Goal: Complete application form: Complete application form

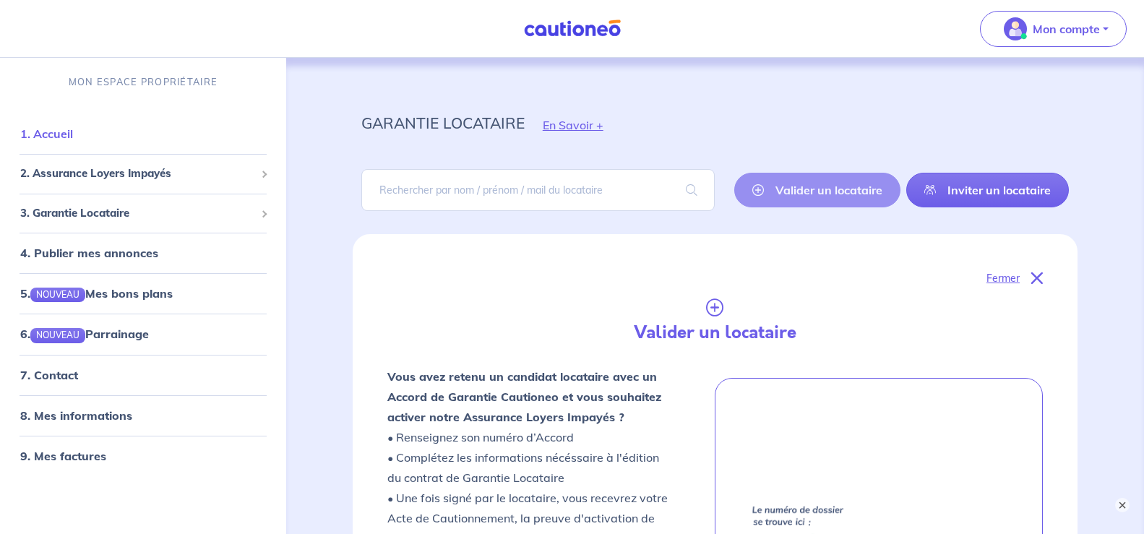
click at [66, 130] on link "1. Accueil" at bounding box center [46, 133] width 53 height 14
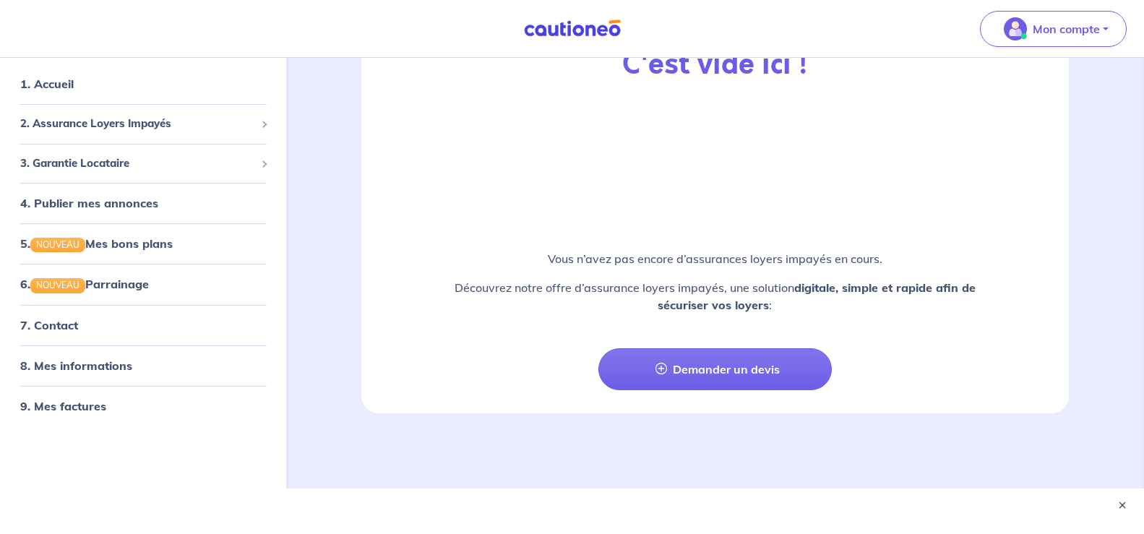
scroll to position [1670, 0]
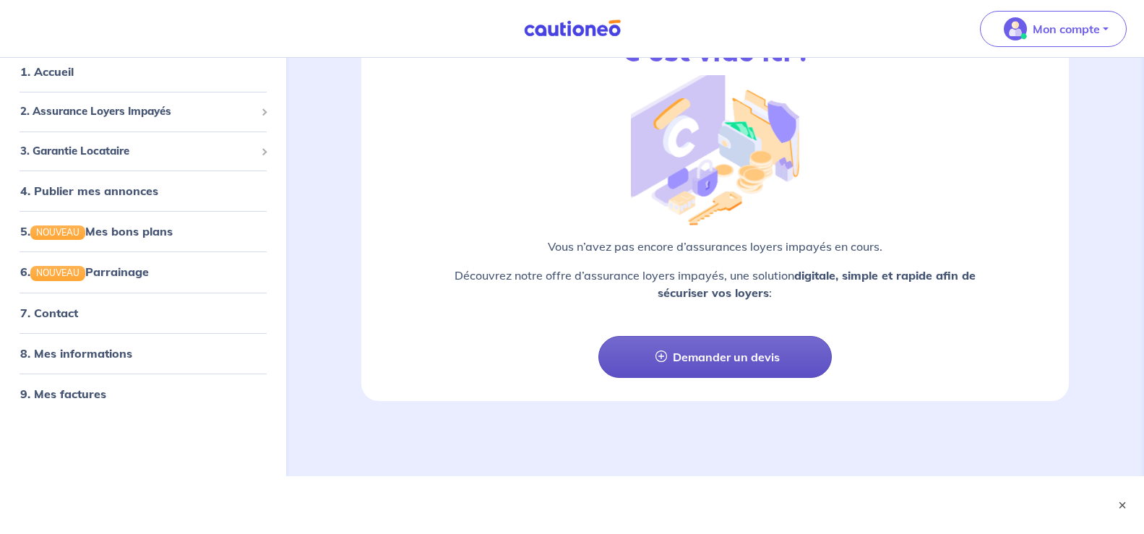
click at [703, 368] on link "Demander un devis" at bounding box center [715, 357] width 234 height 42
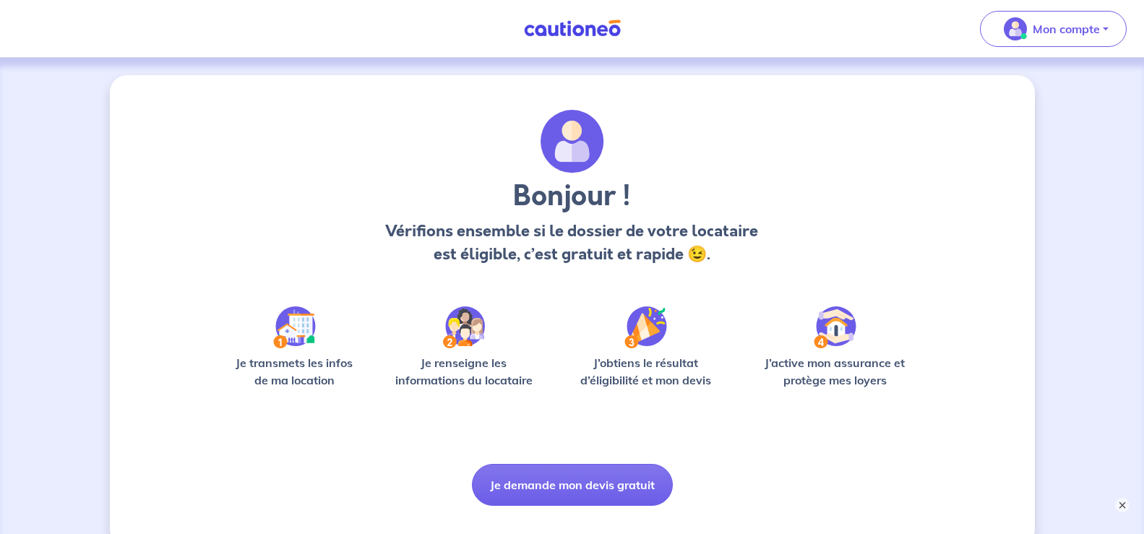
click at [703, 368] on p "J’obtiens le résultat d’éligibilité et mon devis" at bounding box center [645, 371] width 163 height 35
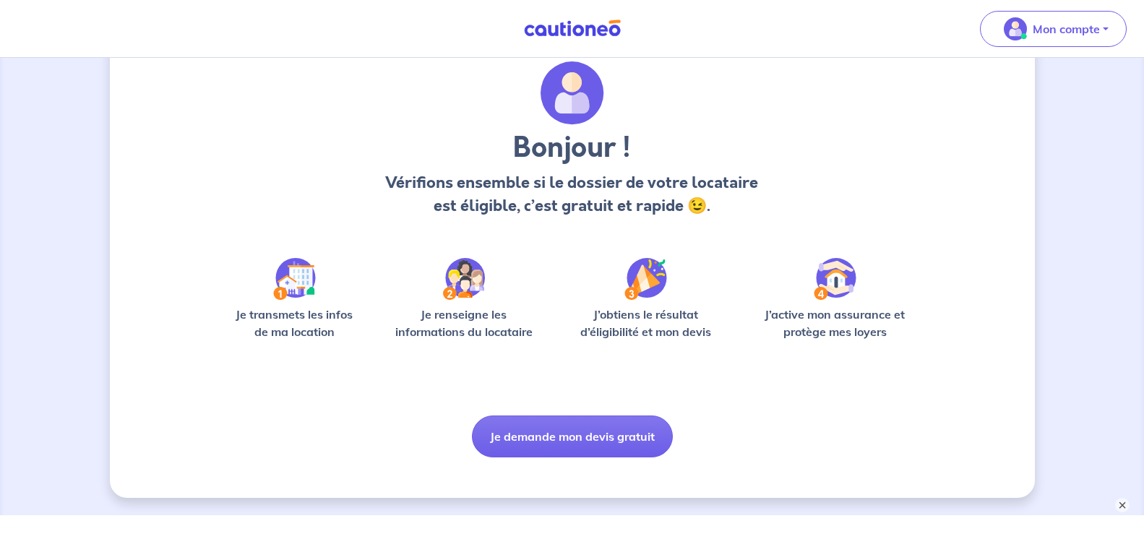
scroll to position [83, 0]
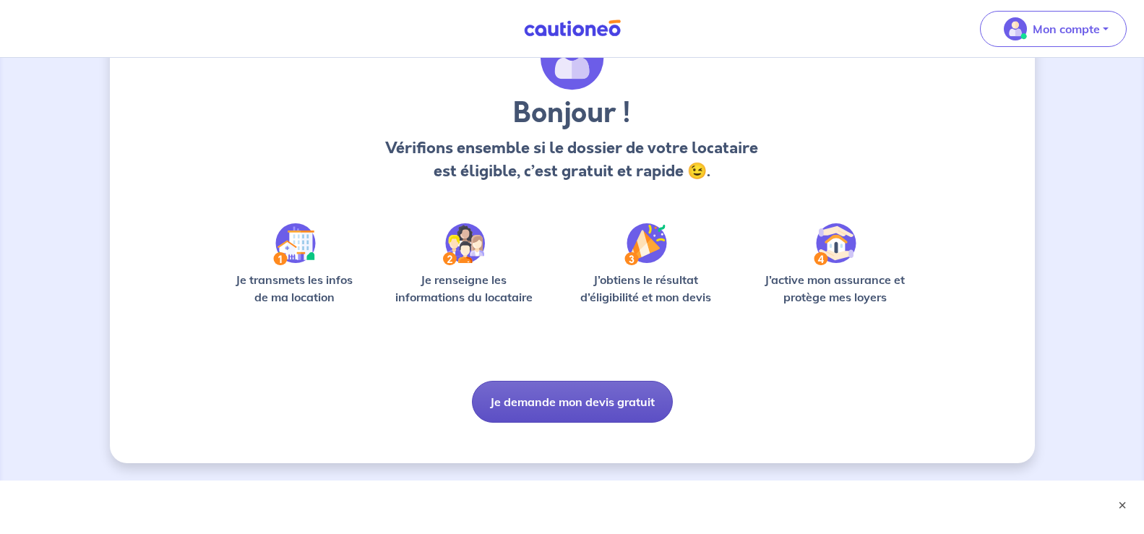
click at [584, 403] on button "Je demande mon devis gratuit" at bounding box center [572, 402] width 201 height 42
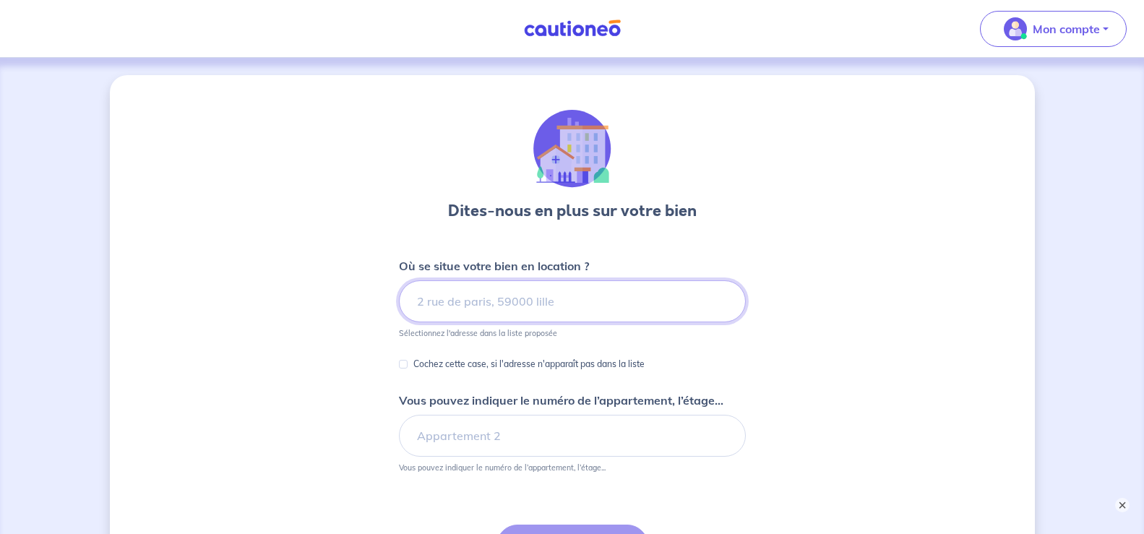
click at [428, 294] on input at bounding box center [572, 301] width 347 height 42
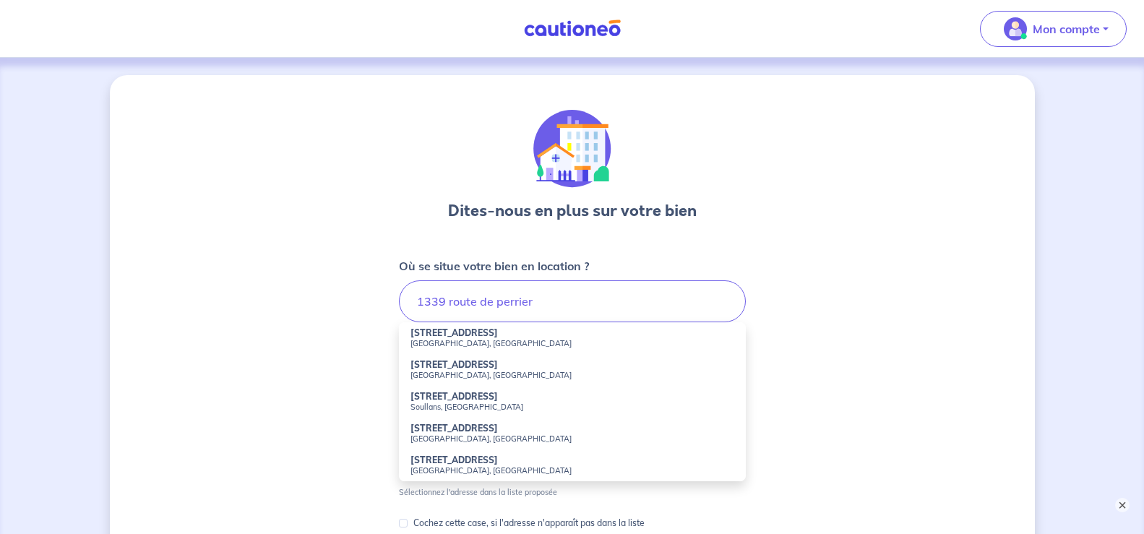
click at [465, 334] on strong "[STREET_ADDRESS]" at bounding box center [453, 332] width 87 height 11
type input "[STREET_ADDRESS]"
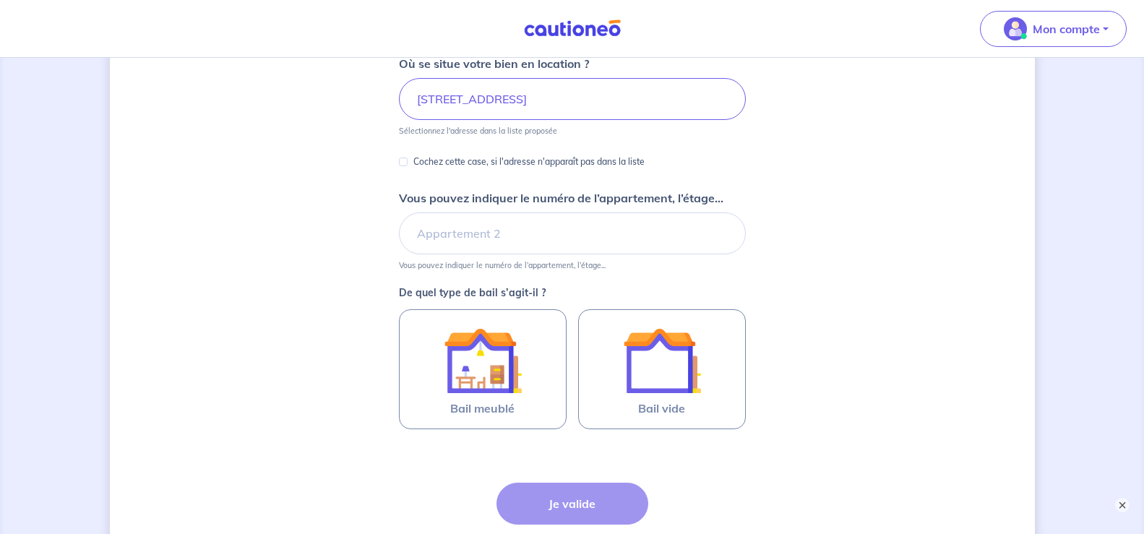
scroll to position [212, 0]
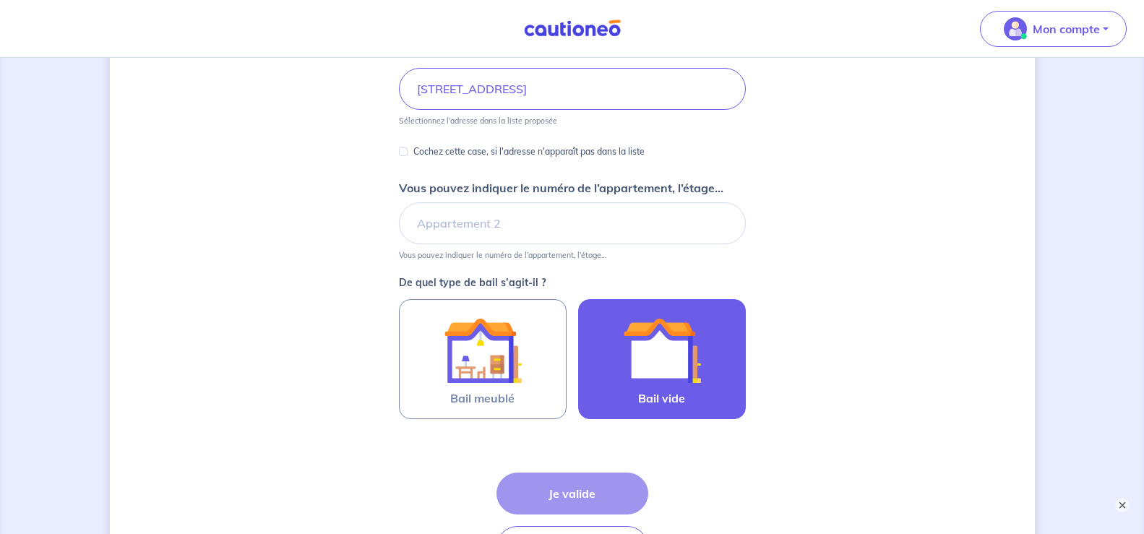
click at [676, 357] on img at bounding box center [662, 350] width 78 height 78
click at [0, 0] on input "Bail vide" at bounding box center [0, 0] width 0 height 0
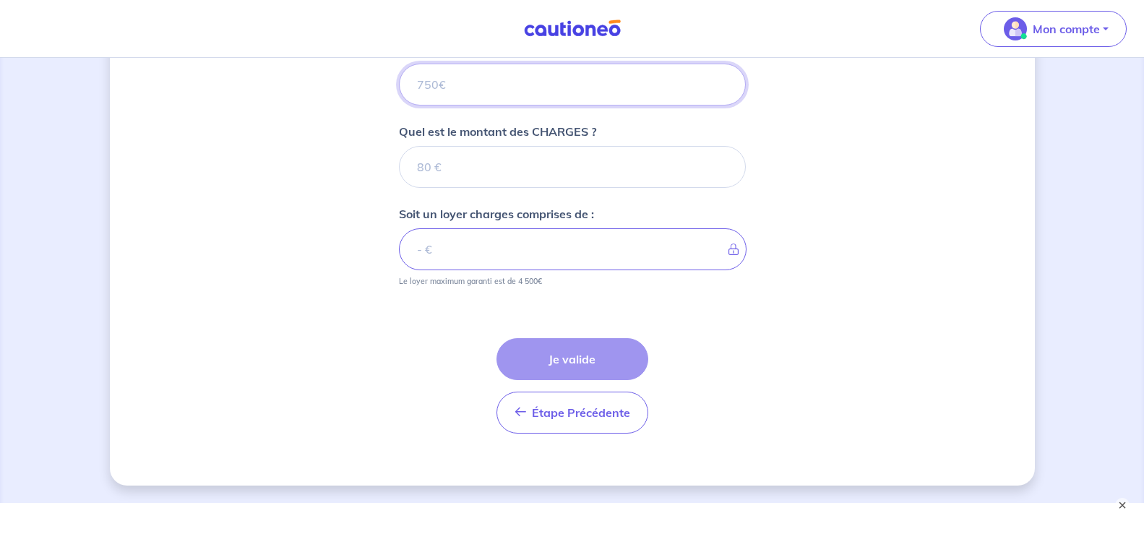
scroll to position [638, 0]
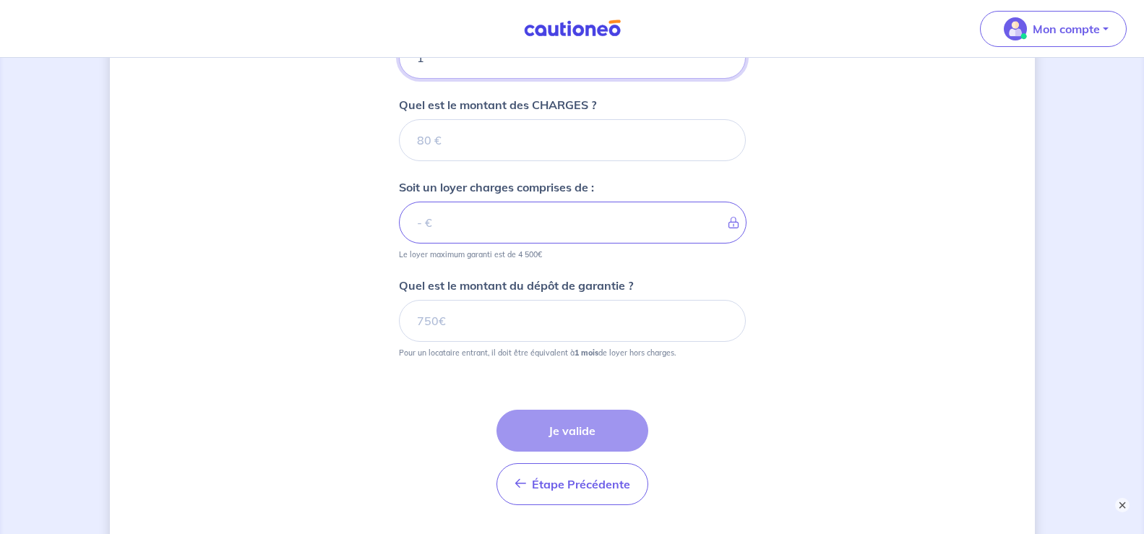
type input "10"
type input "1040"
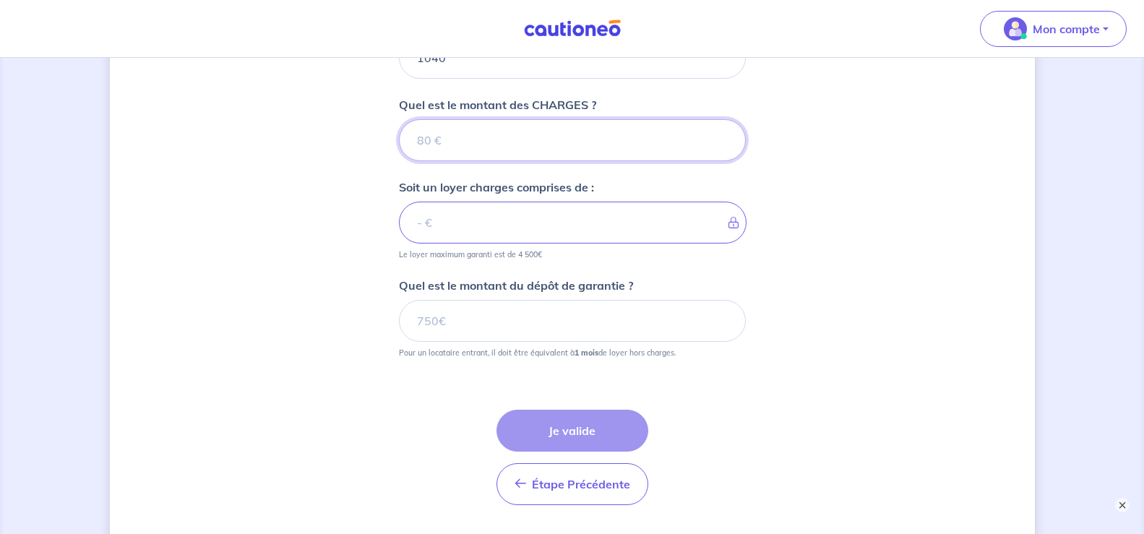
click at [434, 147] on input "Quel est le montant des CHARGES ?" at bounding box center [572, 140] width 347 height 42
type input "50"
type input "1090"
type input "50"
click at [456, 316] on input "Quel est le montant du dépôt de garantie ?" at bounding box center [572, 321] width 347 height 42
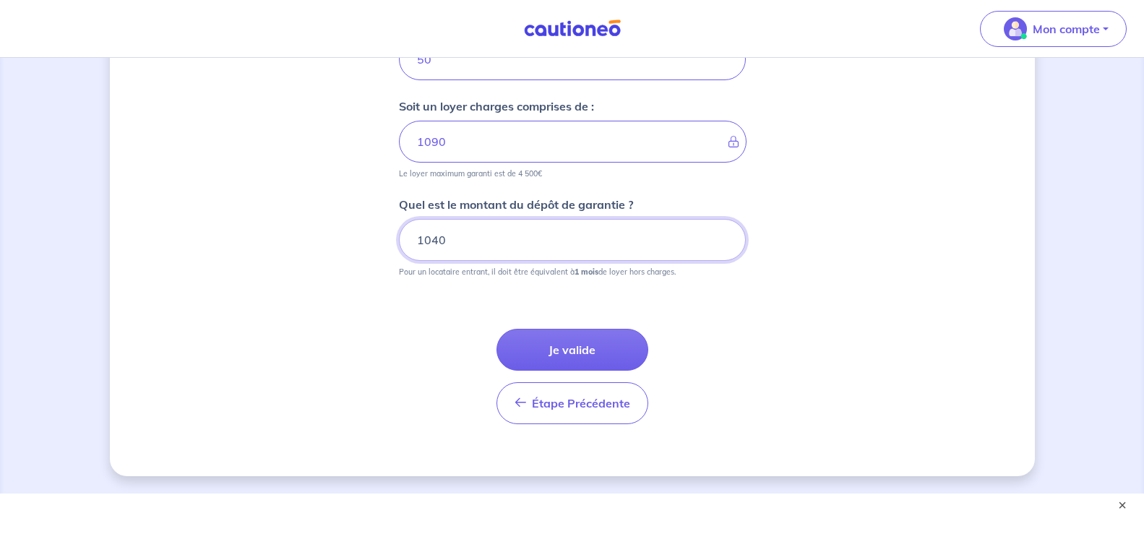
scroll to position [725, 0]
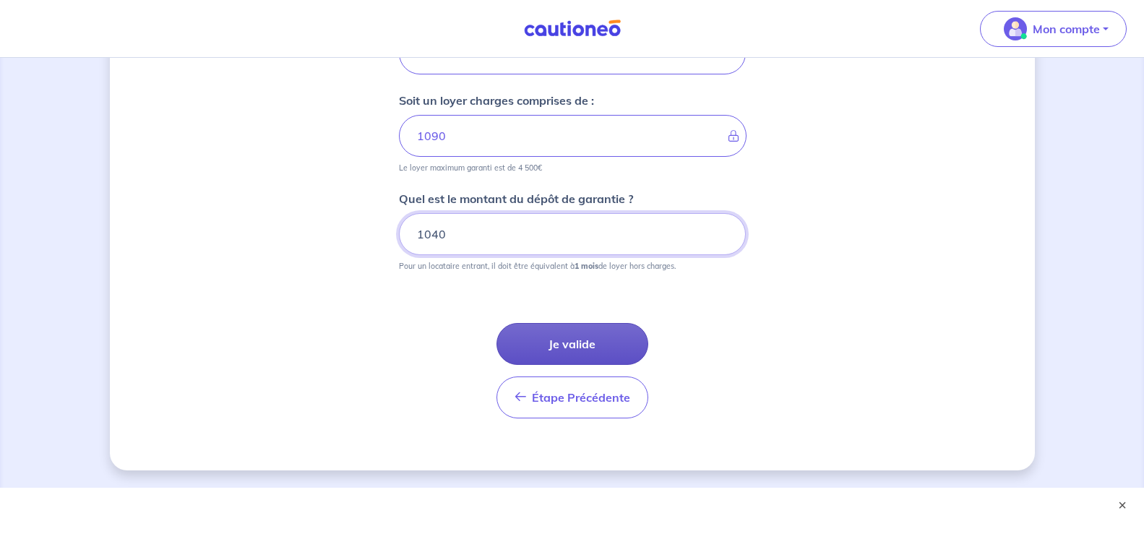
type input "1040"
click at [560, 342] on button "Je valide" at bounding box center [572, 344] width 152 height 42
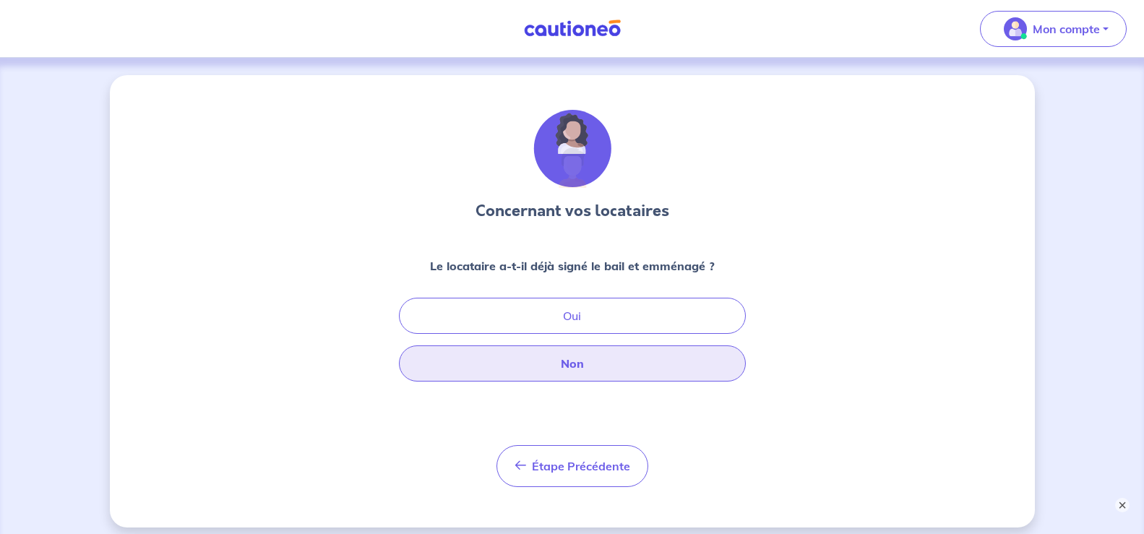
click at [598, 365] on button "Non" at bounding box center [572, 363] width 347 height 36
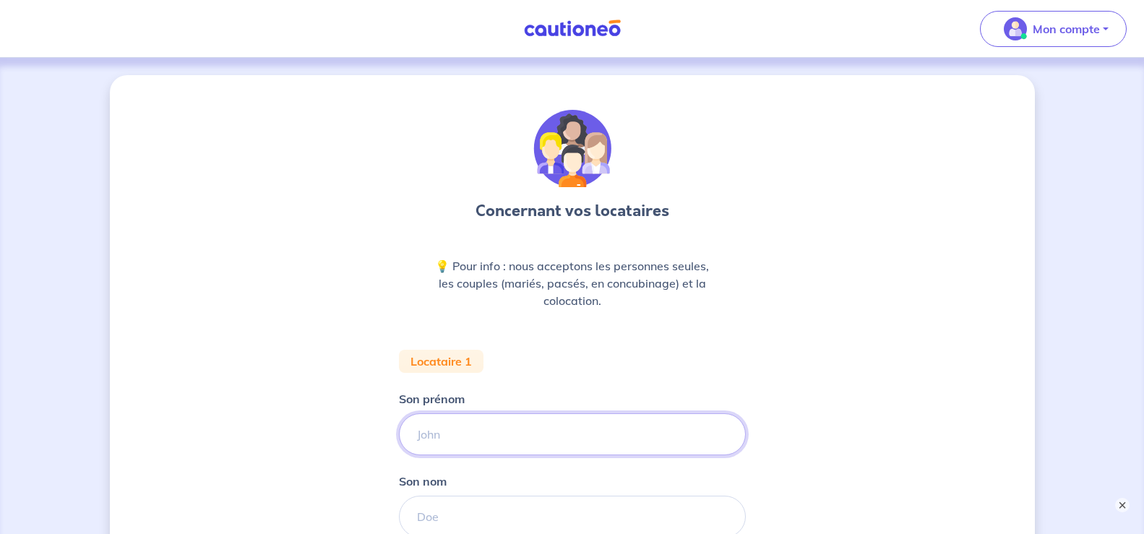
click at [438, 439] on input "Son prénom" at bounding box center [572, 434] width 347 height 42
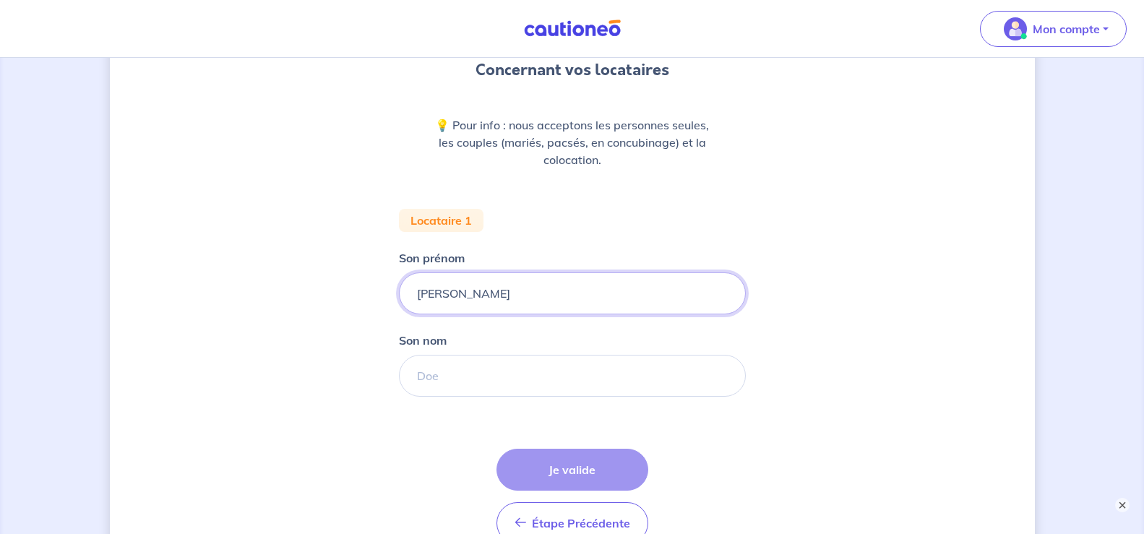
scroll to position [145, 0]
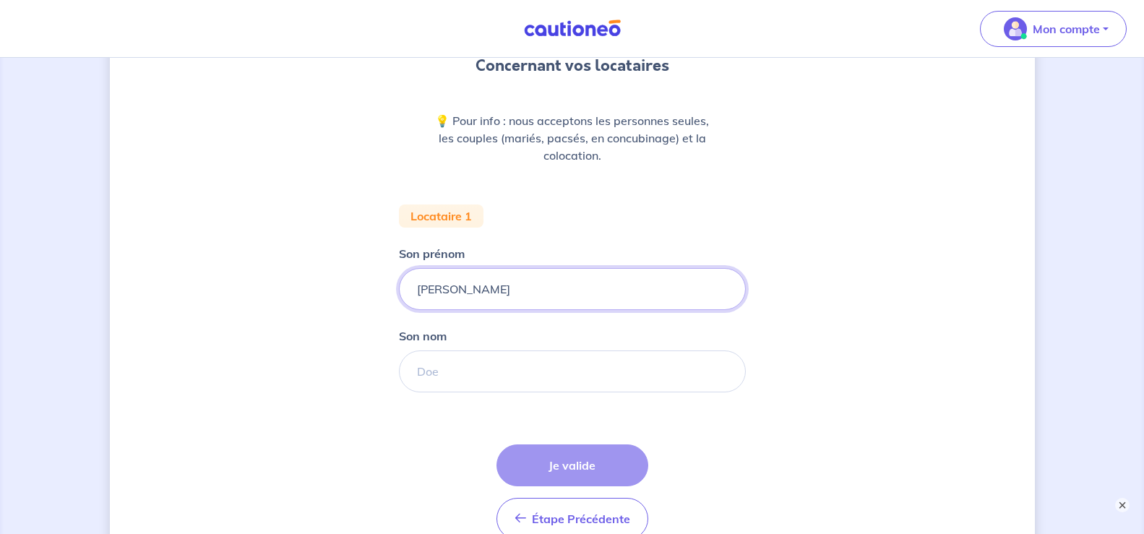
type input "[PERSON_NAME]"
click at [441, 368] on input "Son nom" at bounding box center [572, 371] width 347 height 42
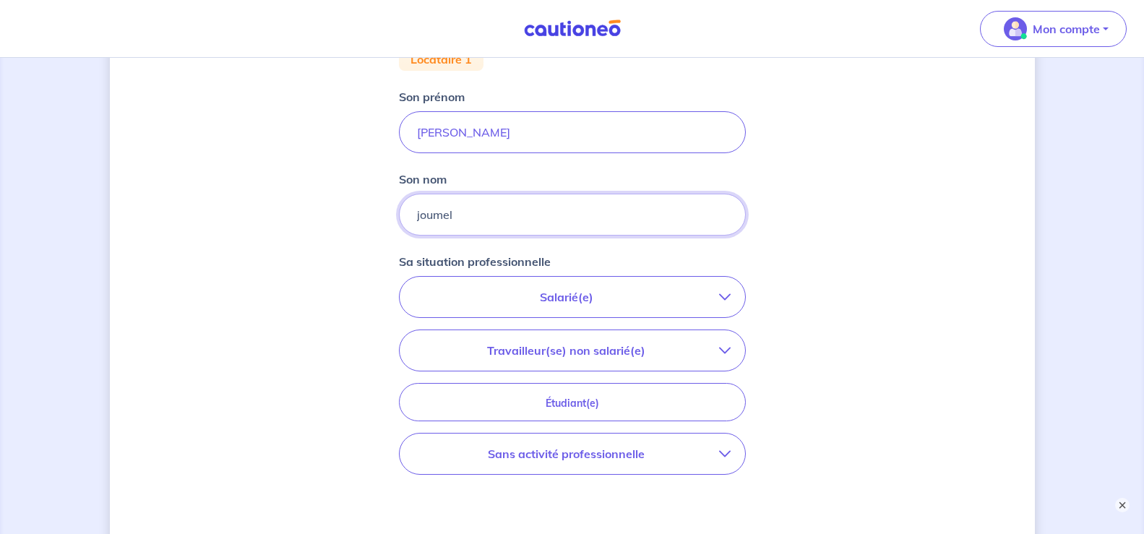
scroll to position [341, 0]
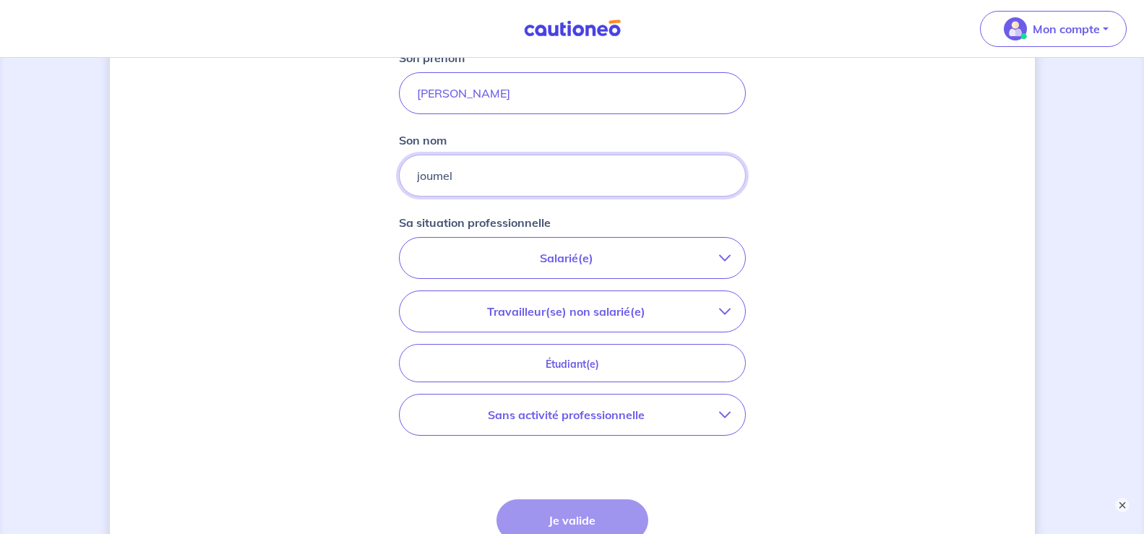
type input "joumel"
click at [728, 256] on icon "button" at bounding box center [725, 258] width 12 height 12
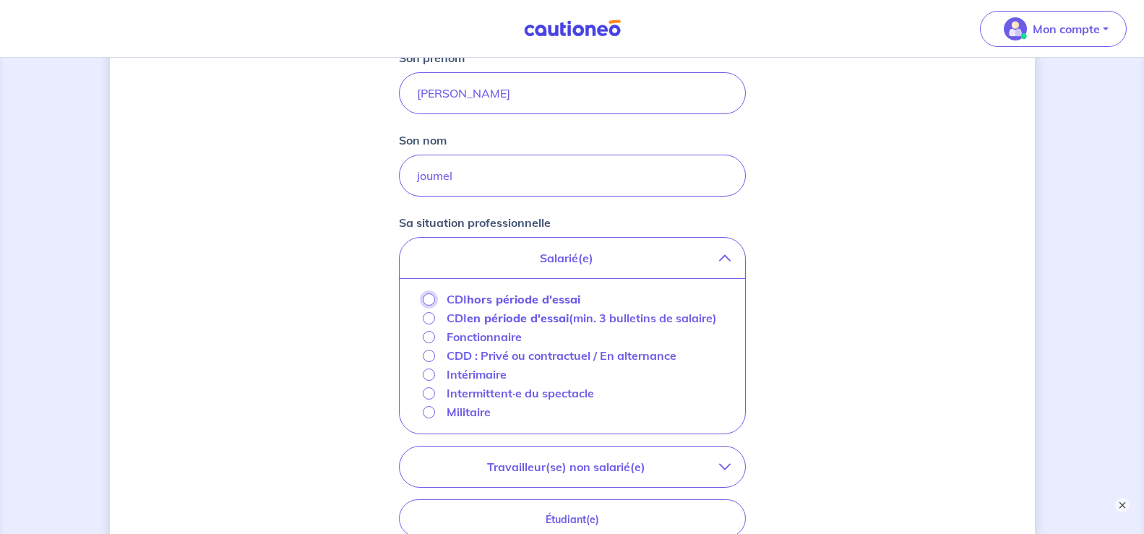
click at [429, 302] on input "CDI hors période d'essai" at bounding box center [429, 299] width 12 height 12
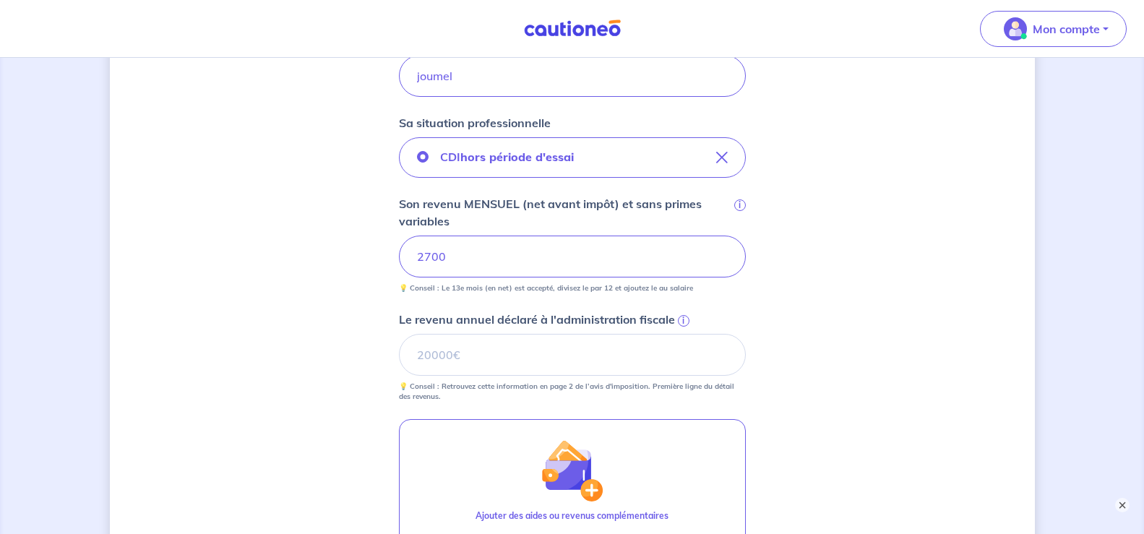
scroll to position [517, 0]
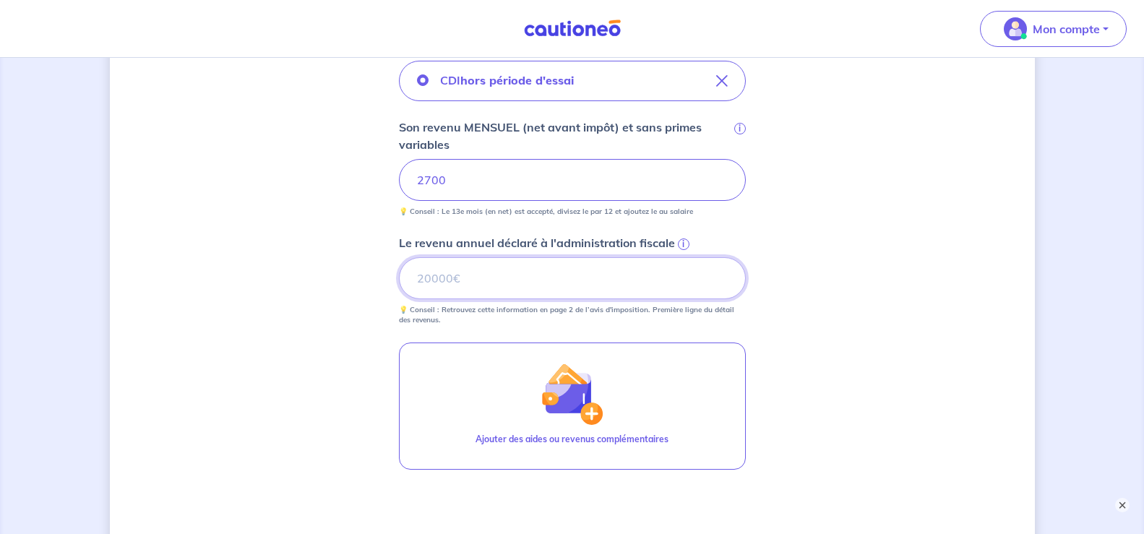
click at [420, 283] on input "Le revenu annuel déclaré à l'administration fiscale i" at bounding box center [572, 278] width 347 height 42
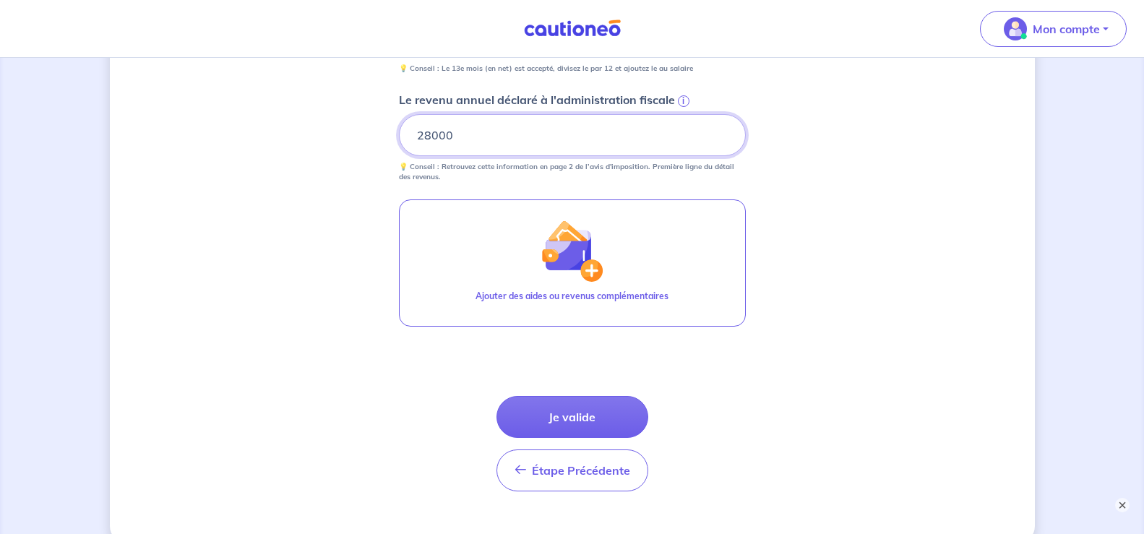
scroll to position [675, 0]
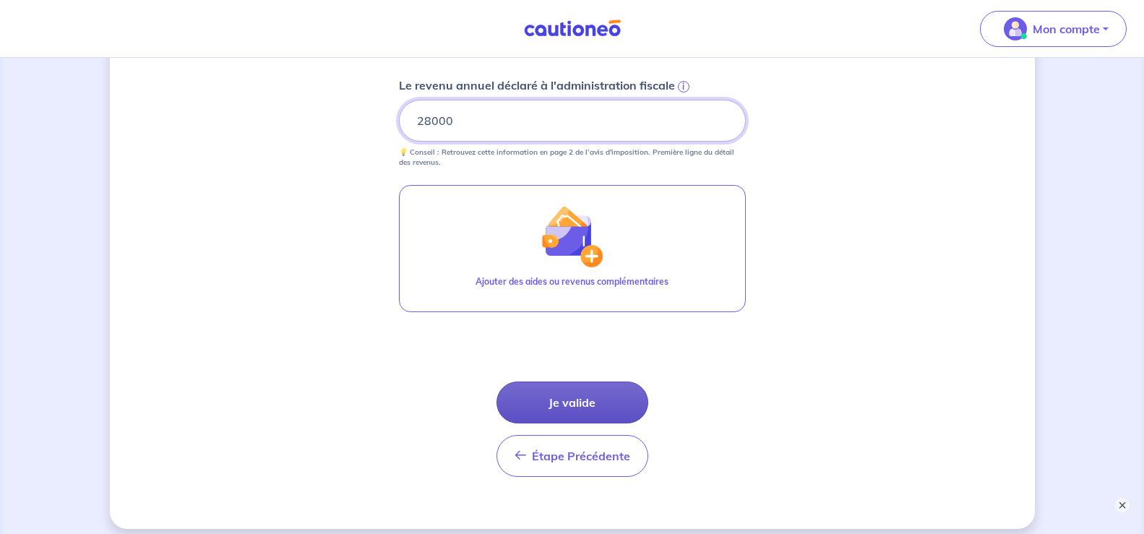
type input "28000"
click at [616, 407] on button "Je valide" at bounding box center [572, 403] width 152 height 42
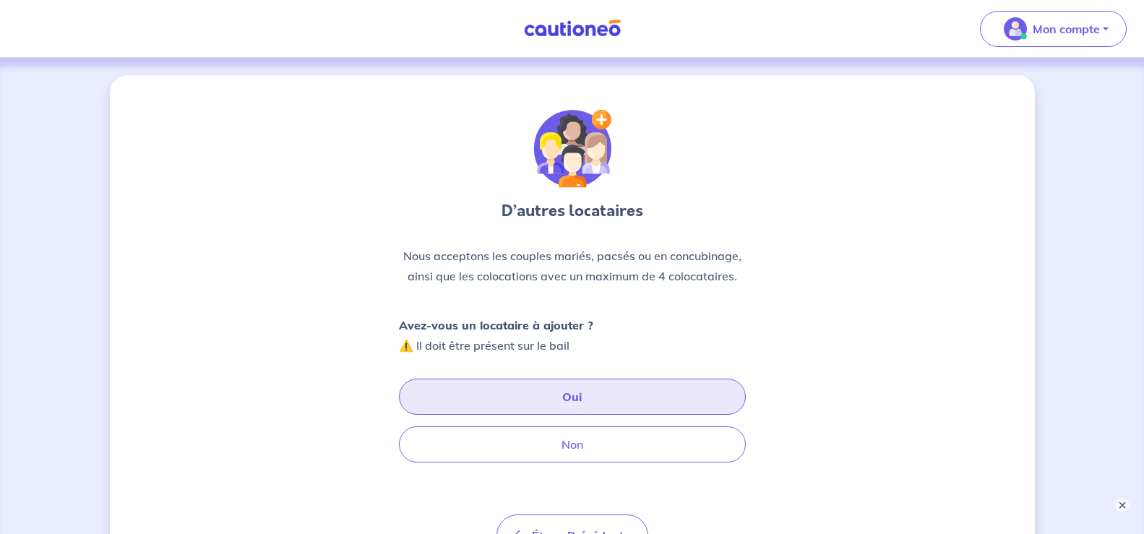
click at [570, 392] on button "Oui" at bounding box center [572, 397] width 347 height 36
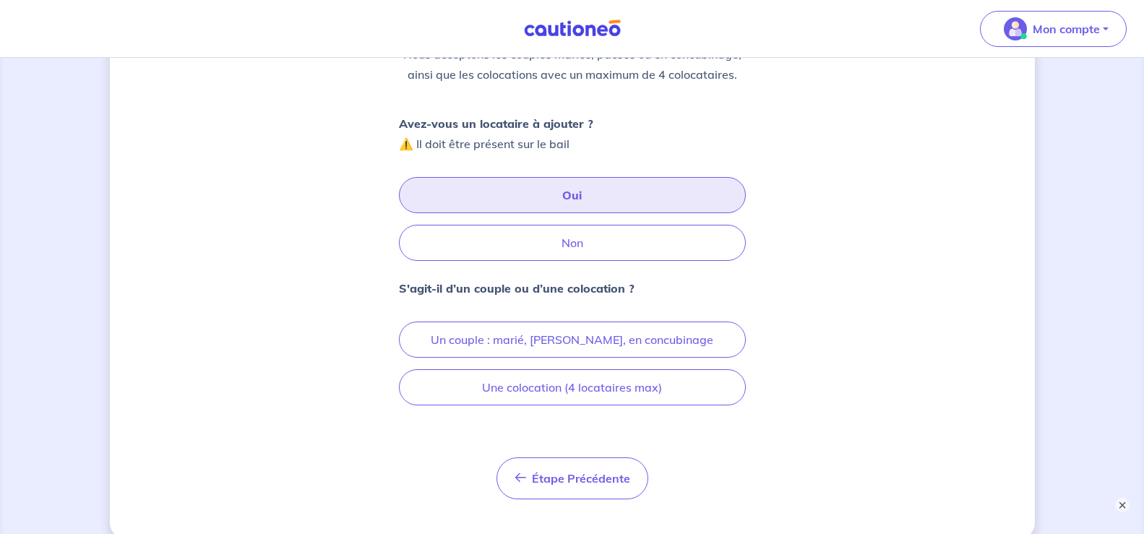
scroll to position [202, 0]
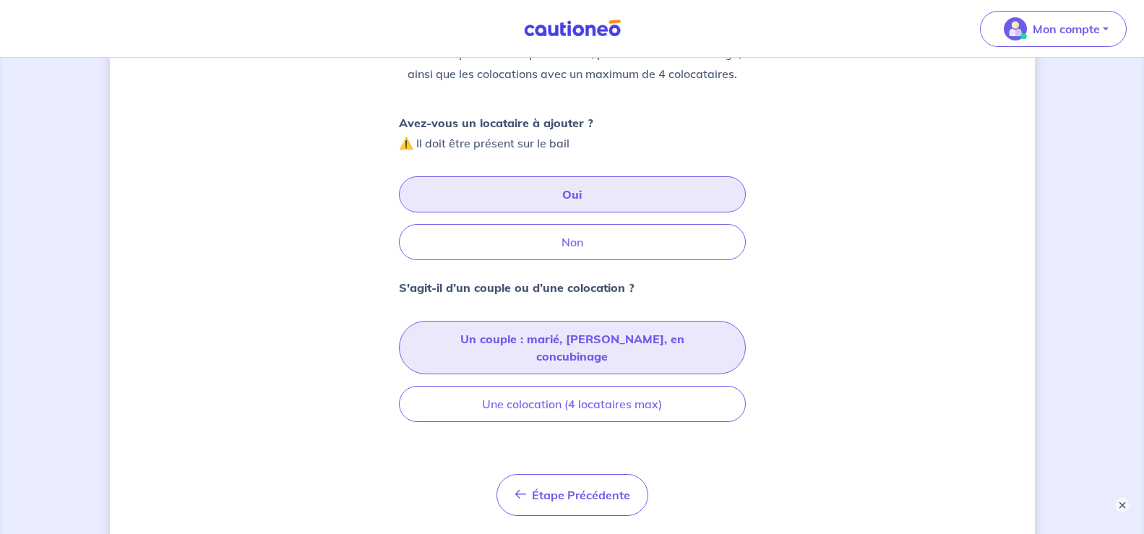
click at [638, 341] on button "Un couple : marié, [PERSON_NAME], en concubinage" at bounding box center [572, 347] width 347 height 53
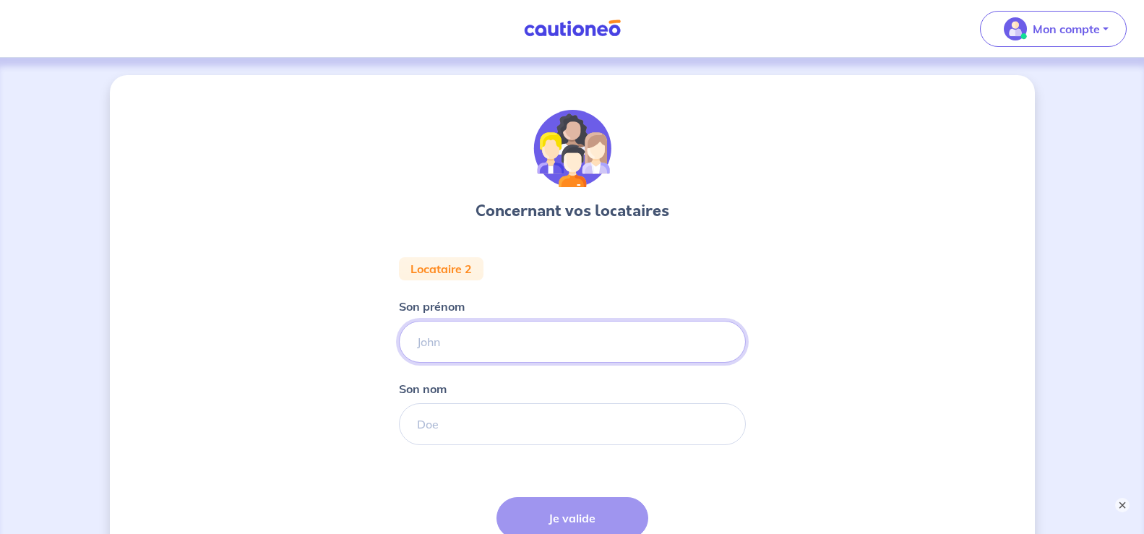
click at [435, 345] on input "Son prénom" at bounding box center [572, 342] width 347 height 42
type input "[PERSON_NAME]"
click at [422, 428] on input "Son nom" at bounding box center [572, 424] width 347 height 42
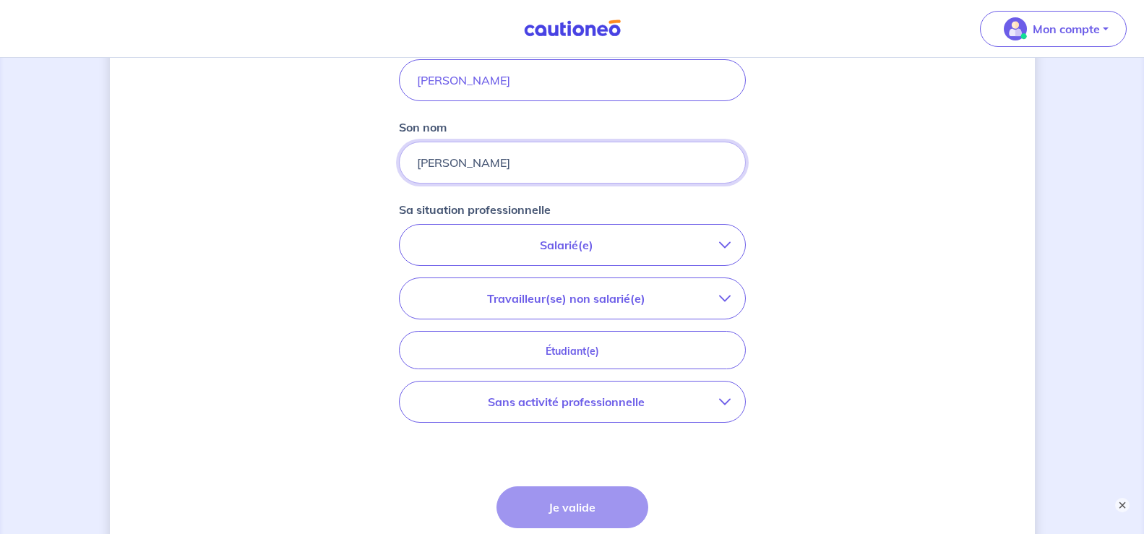
scroll to position [281, 0]
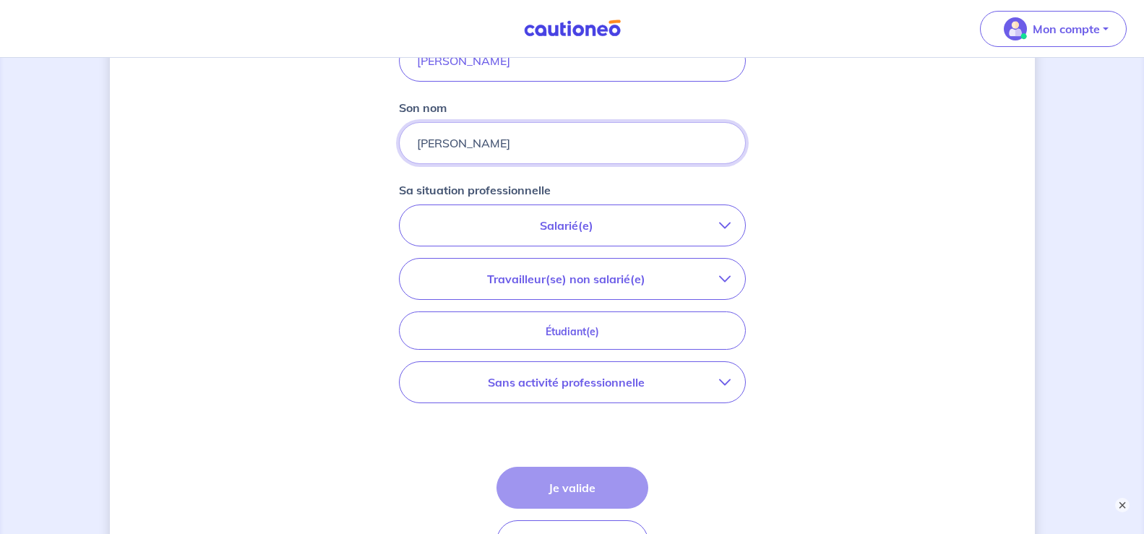
type input "[PERSON_NAME]"
click at [730, 277] on button "Travailleur(se) non salarié(e)" at bounding box center [572, 279] width 345 height 40
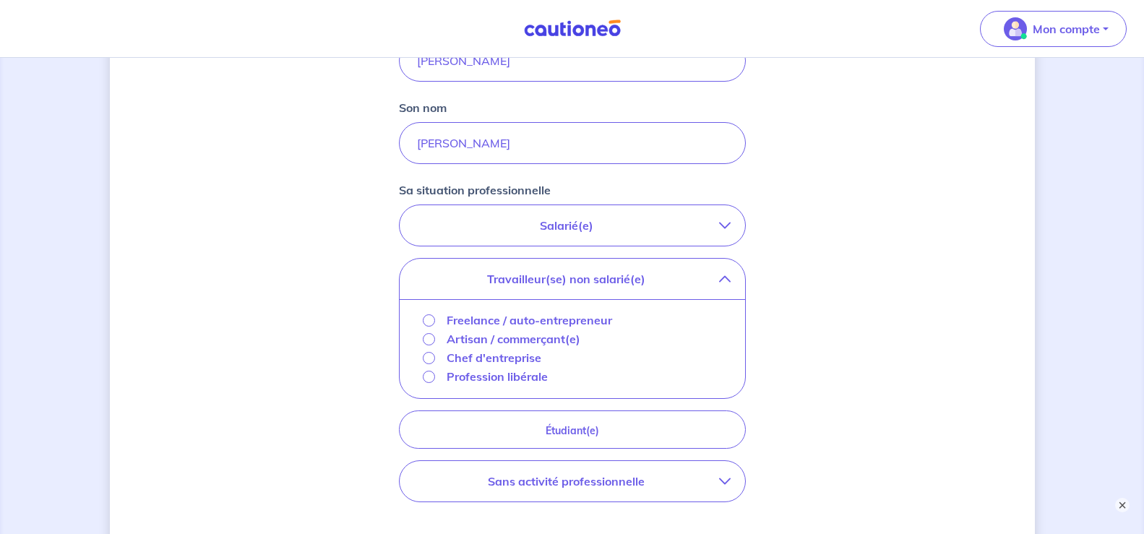
click at [730, 277] on button "Travailleur(se) non salarié(e)" at bounding box center [572, 279] width 345 height 40
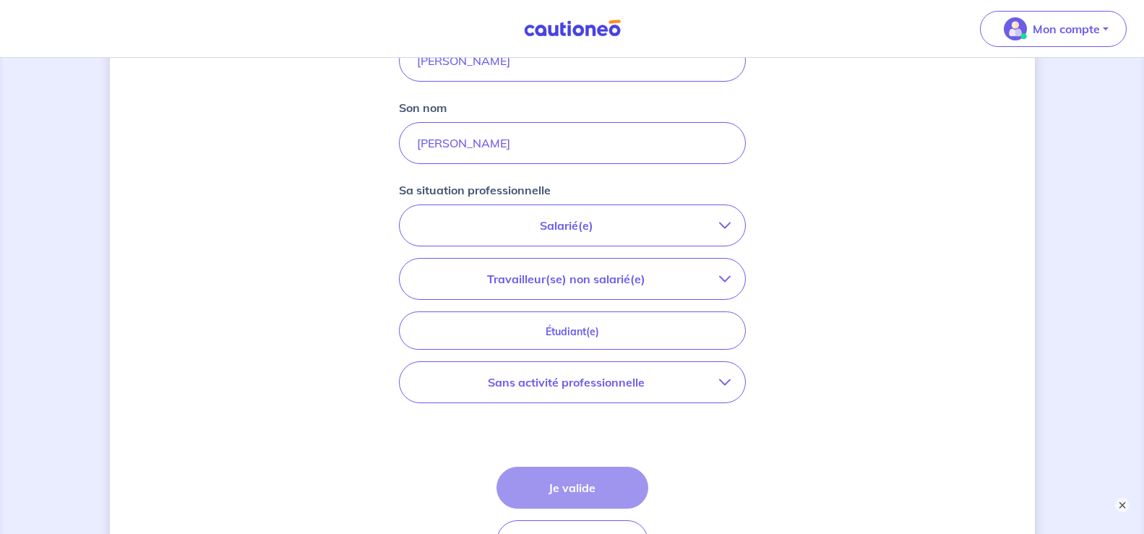
click at [728, 380] on icon "button" at bounding box center [725, 382] width 12 height 12
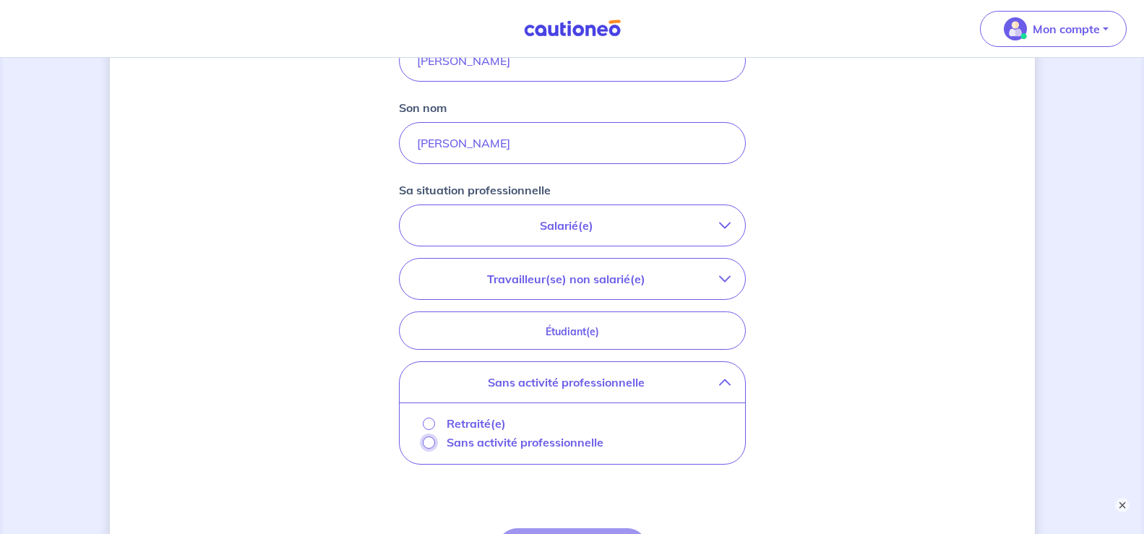
click at [431, 444] on input "Sans activité professionnelle" at bounding box center [429, 442] width 12 height 12
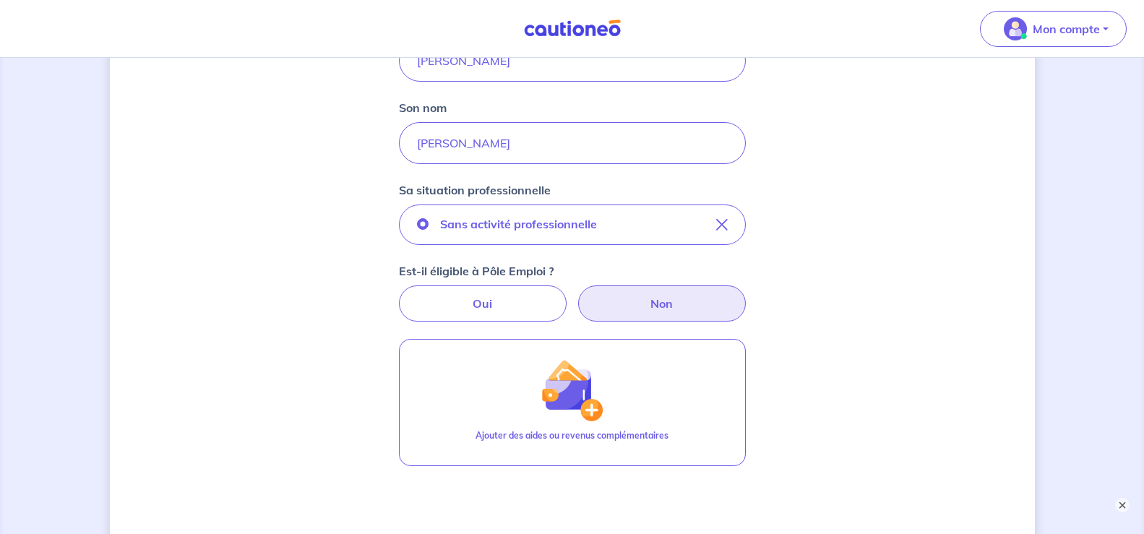
click at [719, 307] on label "Non" at bounding box center [662, 303] width 168 height 36
click at [577, 295] on input "Non" at bounding box center [571, 289] width 9 height 9
radio input "true"
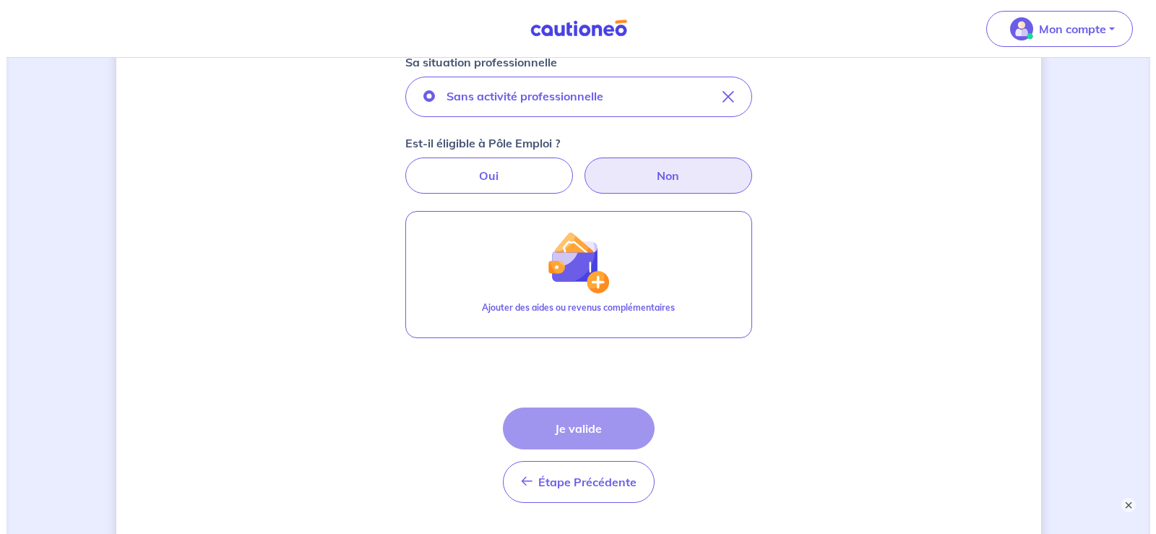
scroll to position [408, 0]
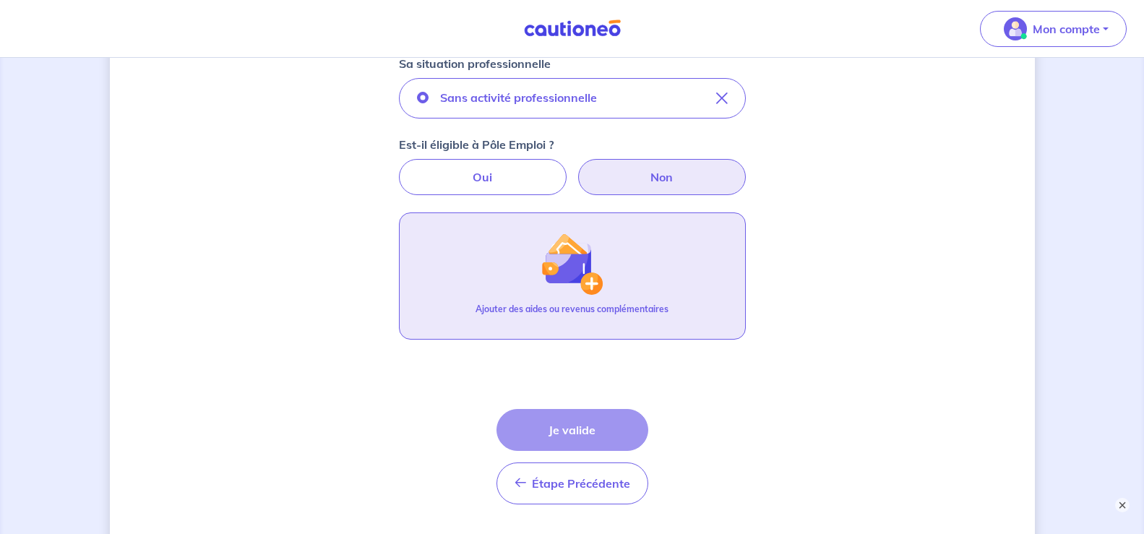
click at [616, 274] on button "Ajouter des aides ou revenus complémentaires" at bounding box center [572, 275] width 347 height 127
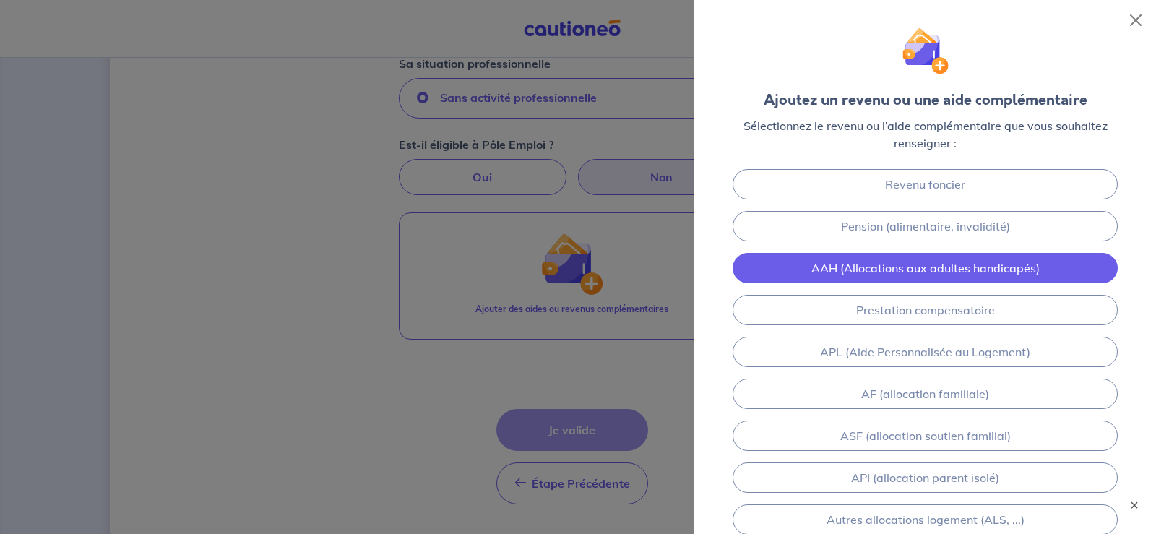
click at [785, 267] on link "AAH (Allocations aux adultes handicapés)" at bounding box center [925, 268] width 385 height 30
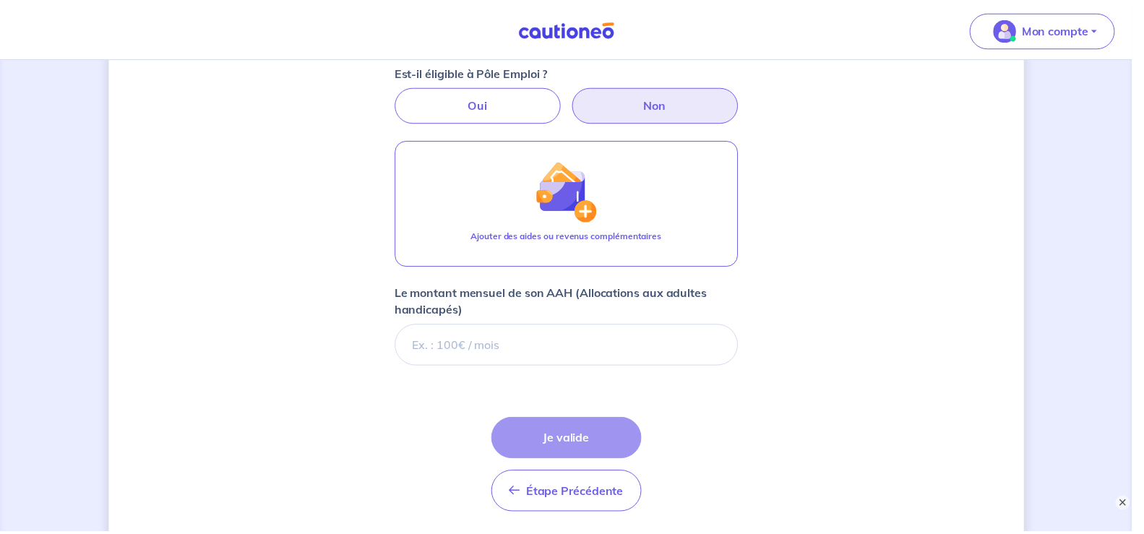
scroll to position [587, 0]
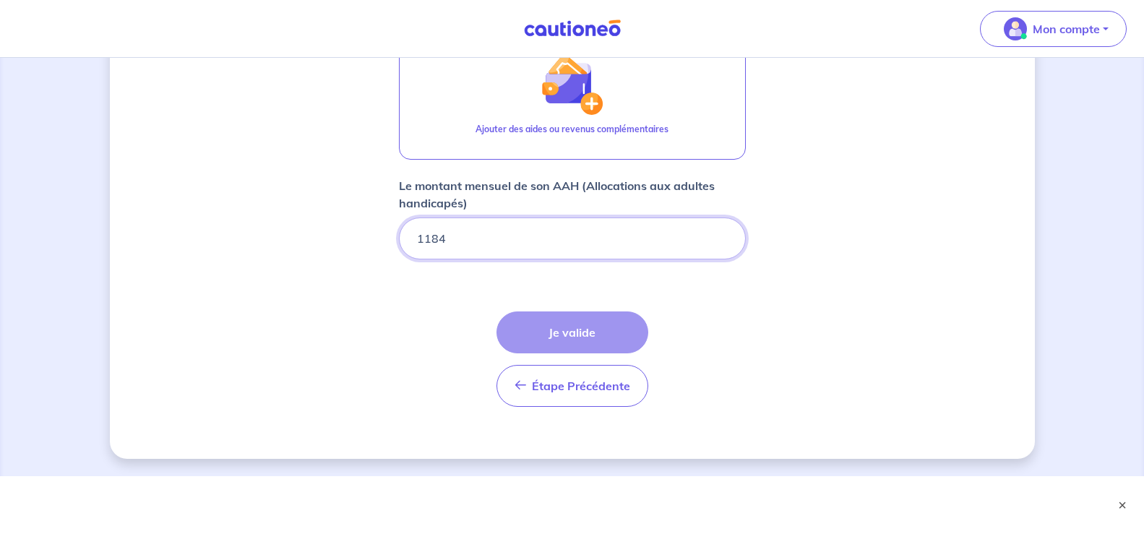
type input "1184"
click at [614, 329] on div "Étape Précédente Précédent Je valide Je valide" at bounding box center [572, 358] width 152 height 95
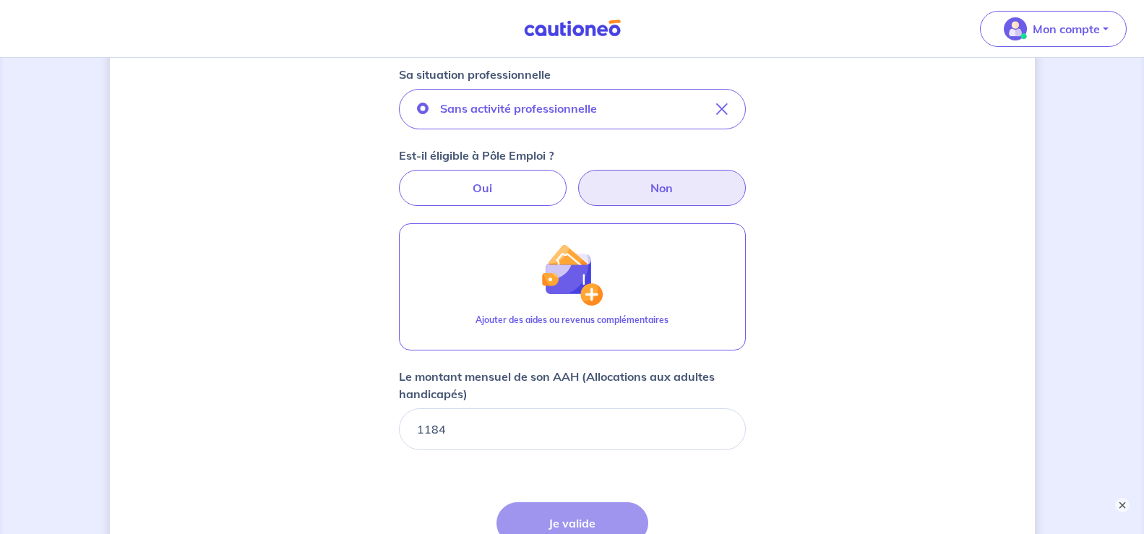
scroll to position [357, 0]
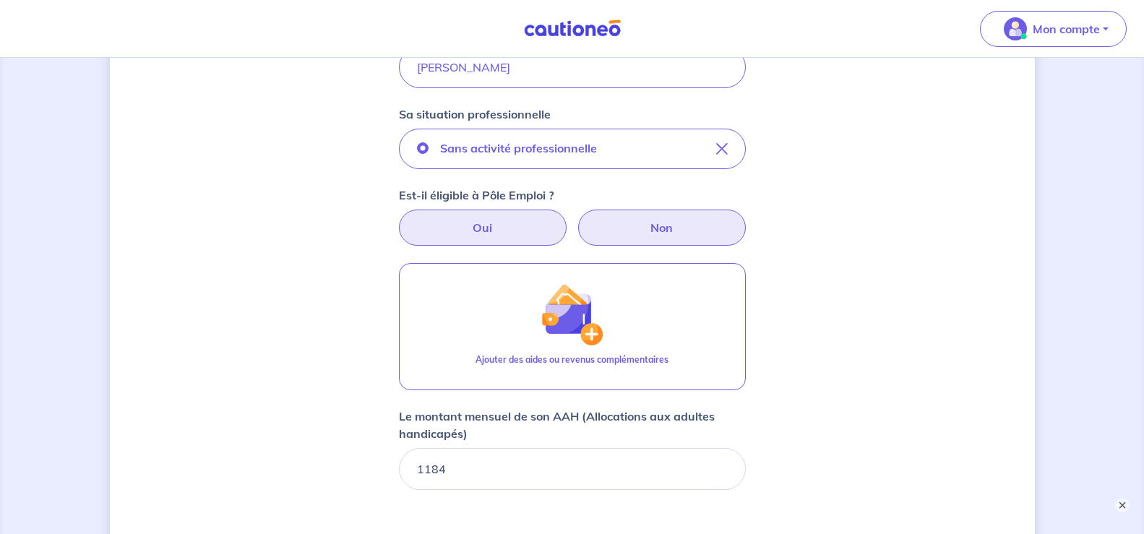
click at [460, 223] on label "Oui" at bounding box center [483, 228] width 168 height 36
click at [567, 219] on input "Oui" at bounding box center [571, 214] width 9 height 9
radio input "true"
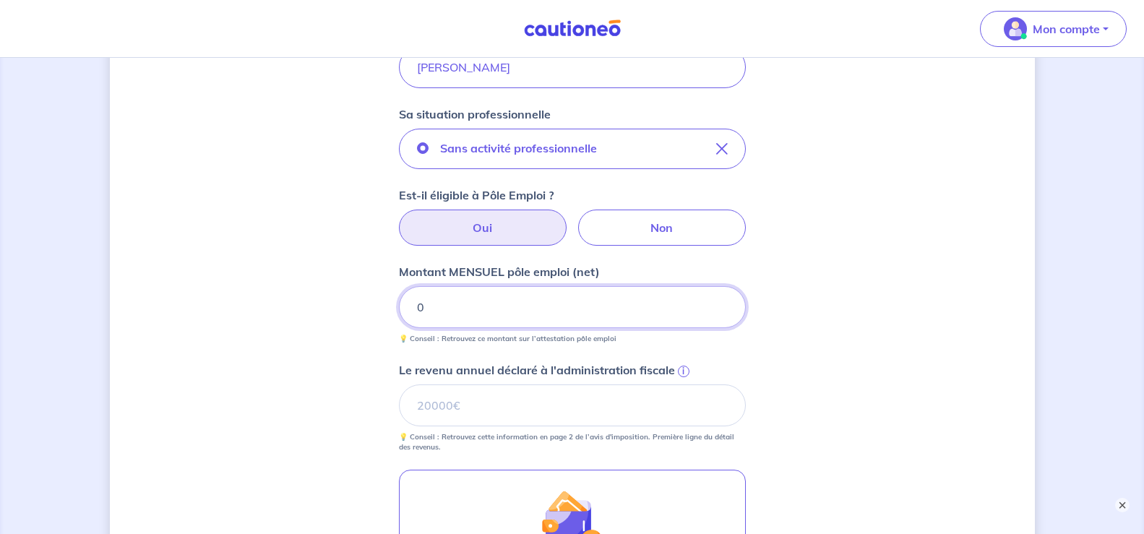
click at [460, 309] on input "0" at bounding box center [572, 307] width 347 height 42
click at [454, 412] on input "Le revenu annuel déclaré à l'administration fiscale i" at bounding box center [572, 405] width 347 height 42
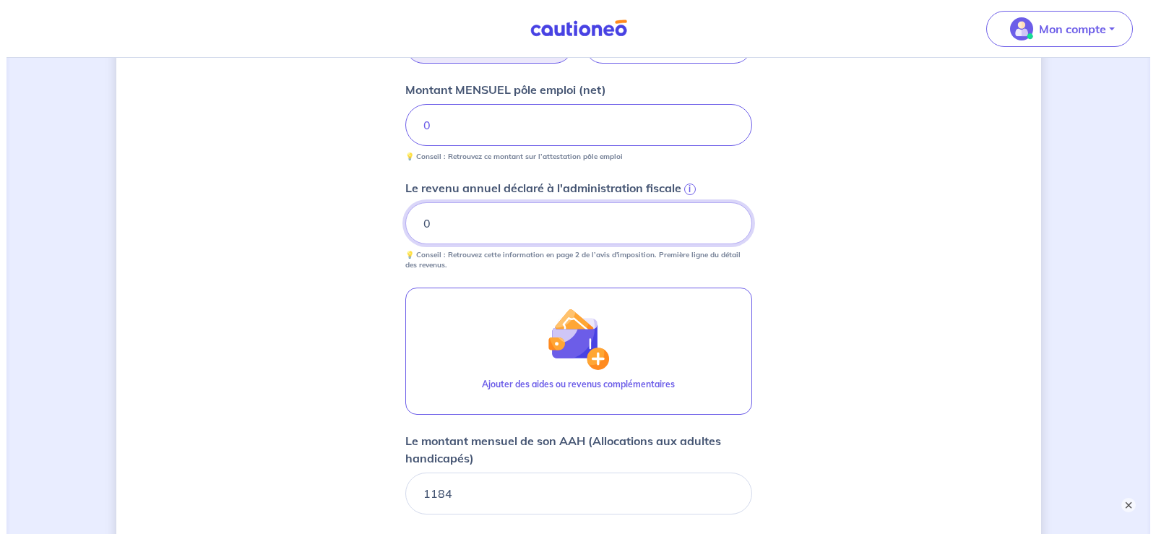
scroll to position [556, 0]
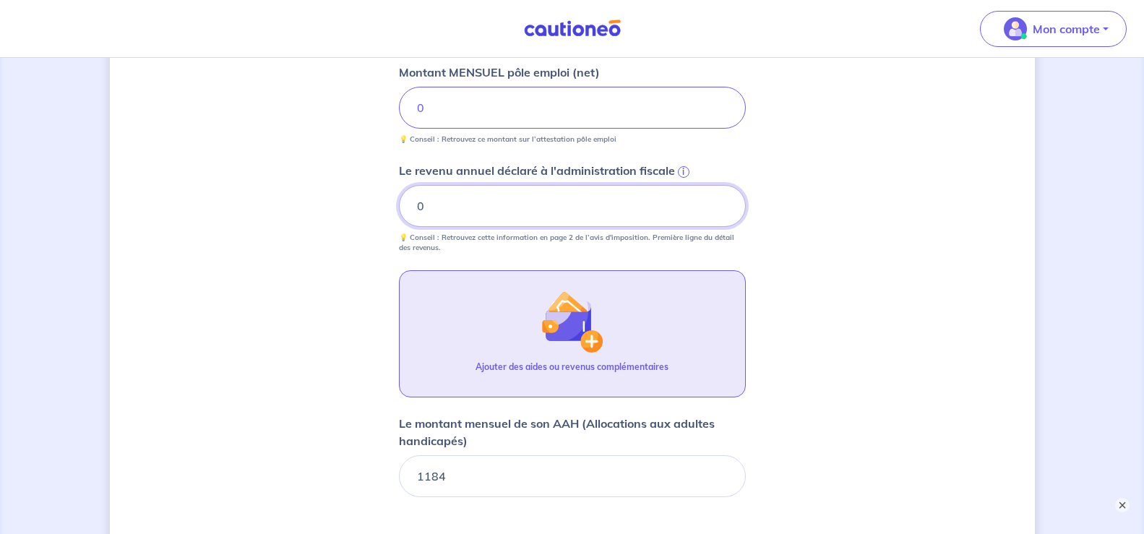
type input "0"
click at [561, 327] on img "button" at bounding box center [571, 321] width 62 height 62
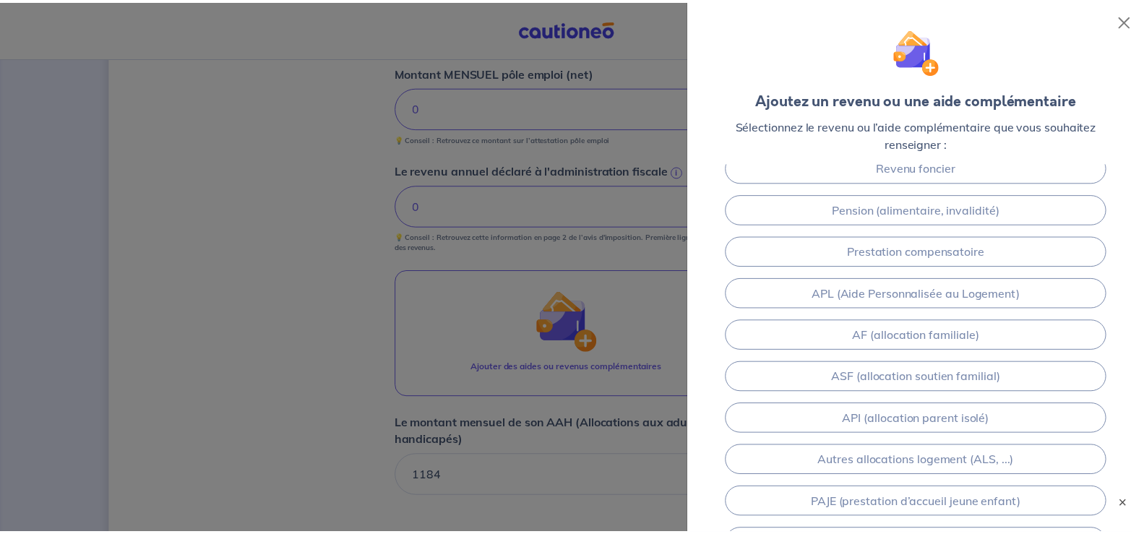
scroll to position [0, 0]
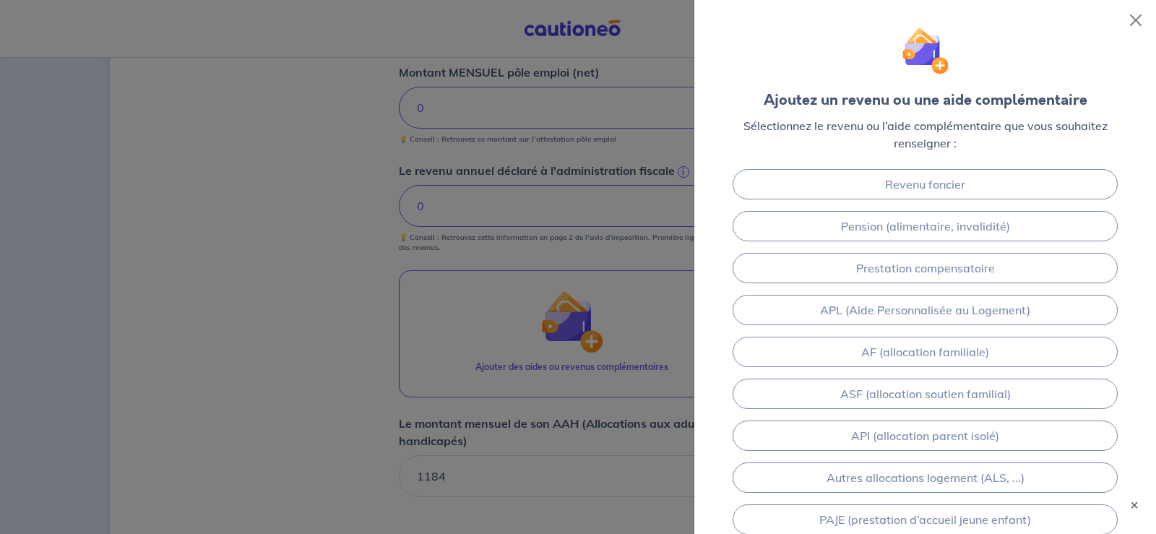
click at [423, 107] on div at bounding box center [578, 267] width 1156 height 534
click at [1134, 21] on button "Close" at bounding box center [1135, 20] width 23 height 23
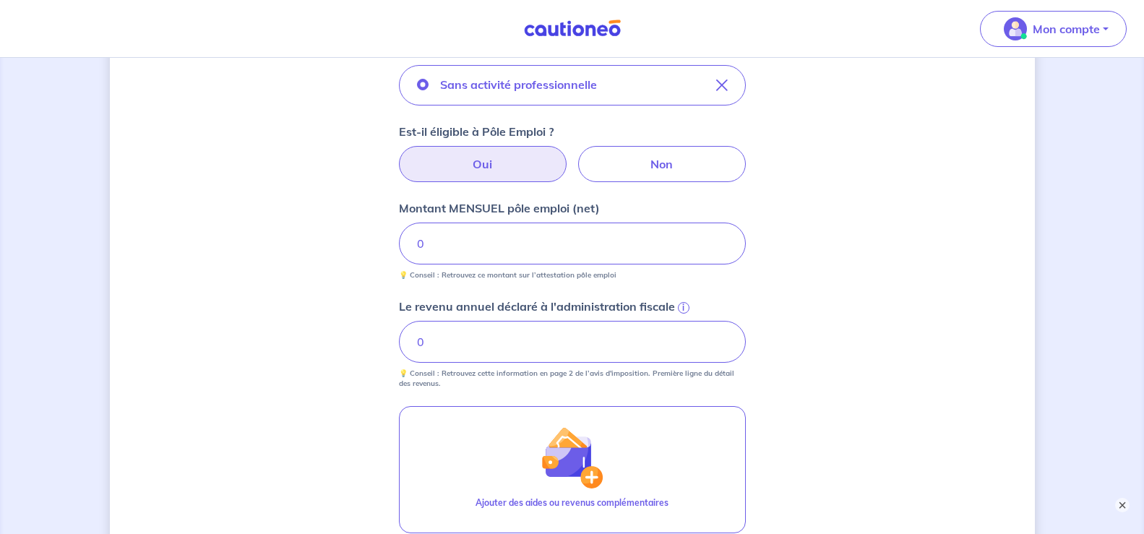
scroll to position [343, 0]
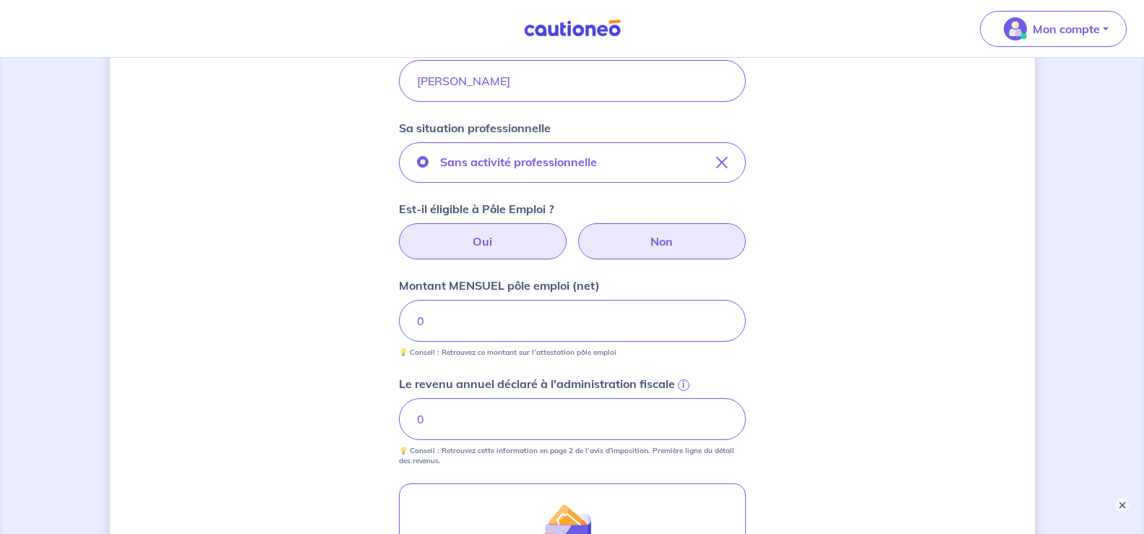
click at [654, 253] on label "Non" at bounding box center [662, 241] width 168 height 36
click at [577, 233] on input "Non" at bounding box center [571, 227] width 9 height 9
radio input "true"
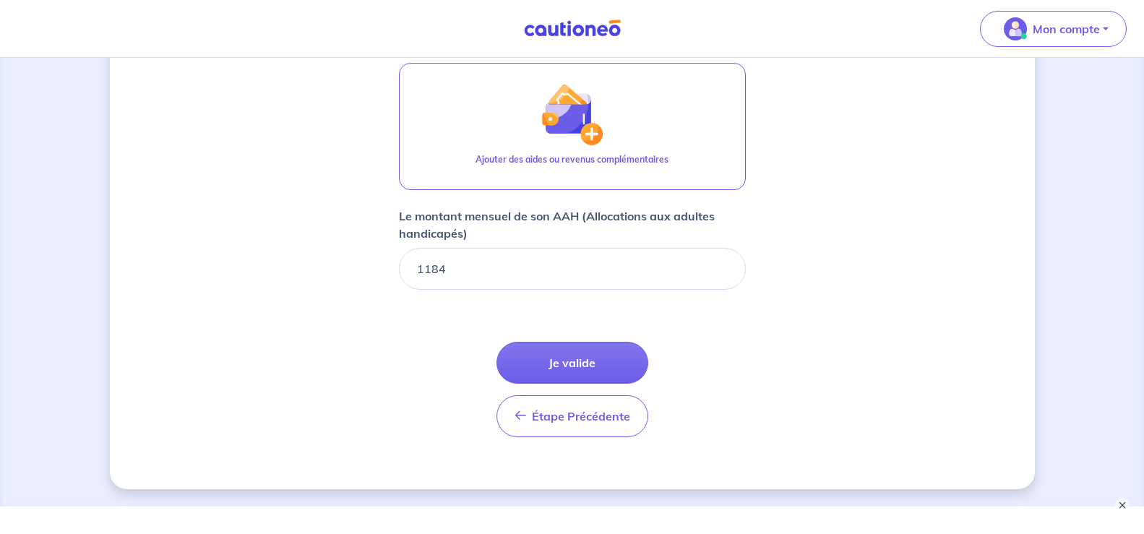
scroll to position [587, 0]
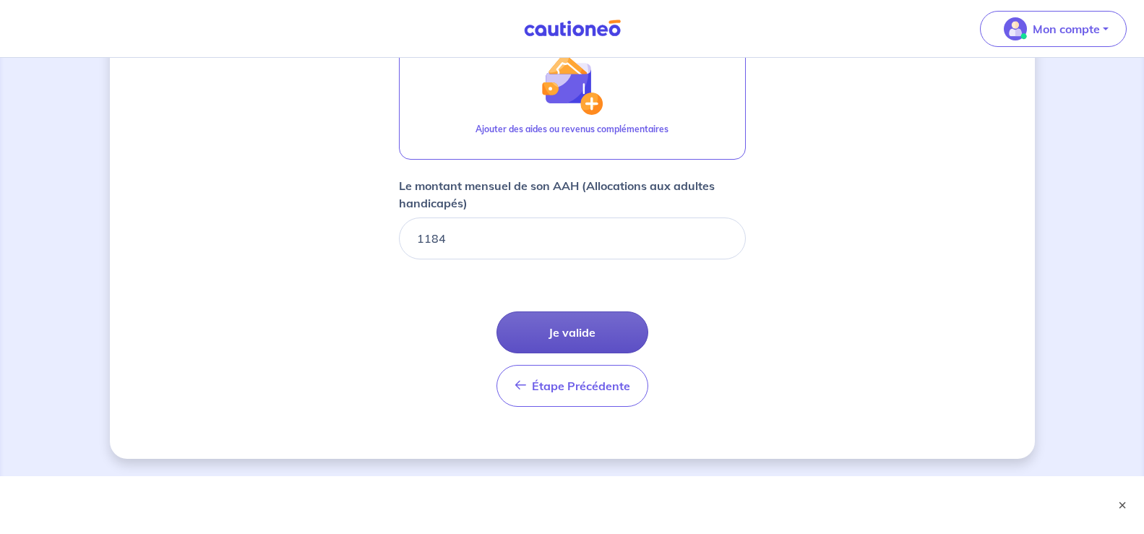
click at [579, 335] on button "Je valide" at bounding box center [572, 332] width 152 height 42
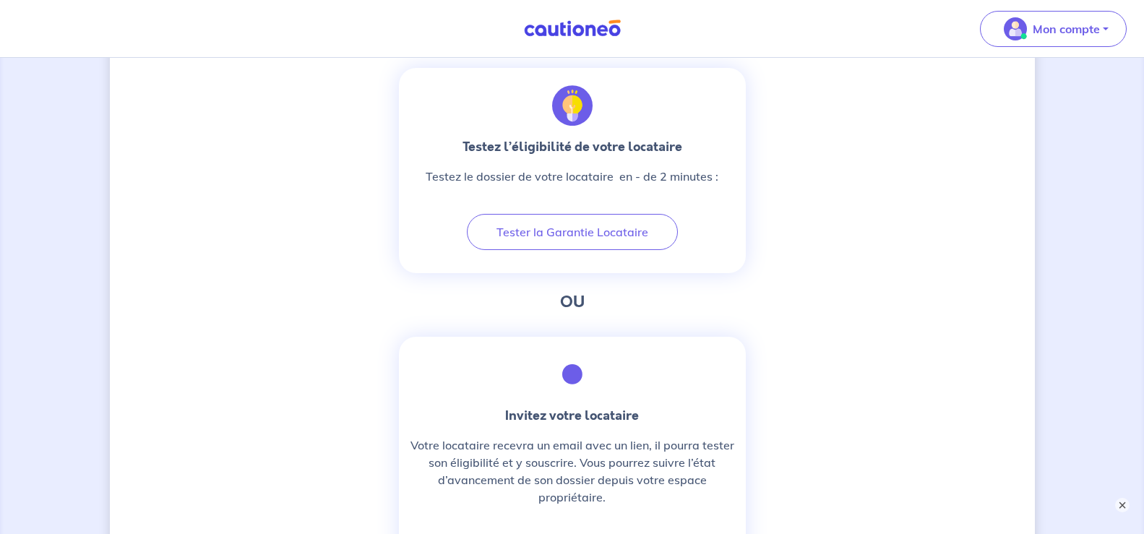
scroll to position [522, 0]
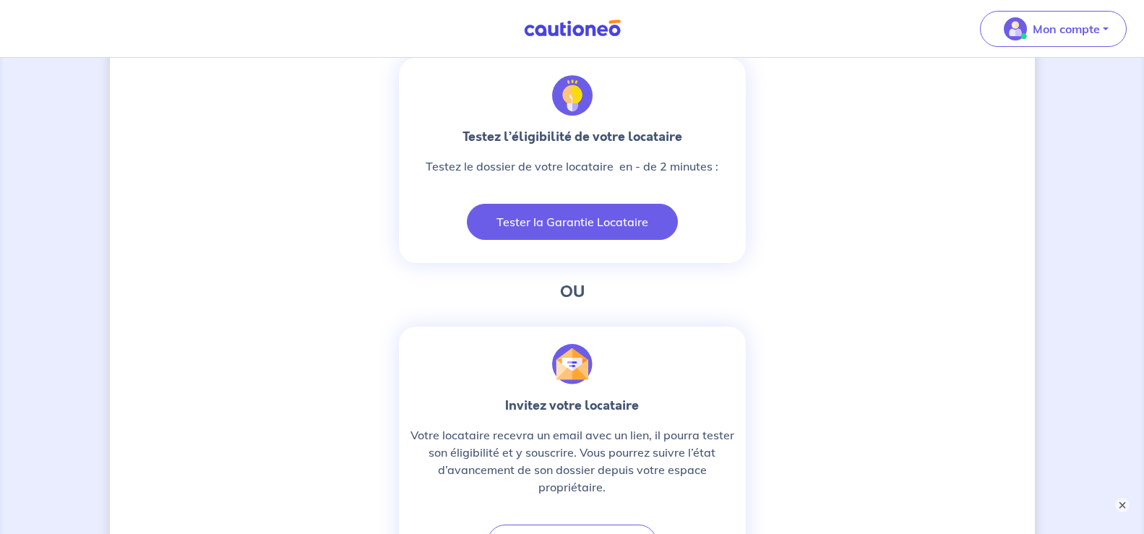
click at [623, 223] on button "Tester la Garantie Locataire" at bounding box center [572, 222] width 211 height 36
